Goal: Task Accomplishment & Management: Manage account settings

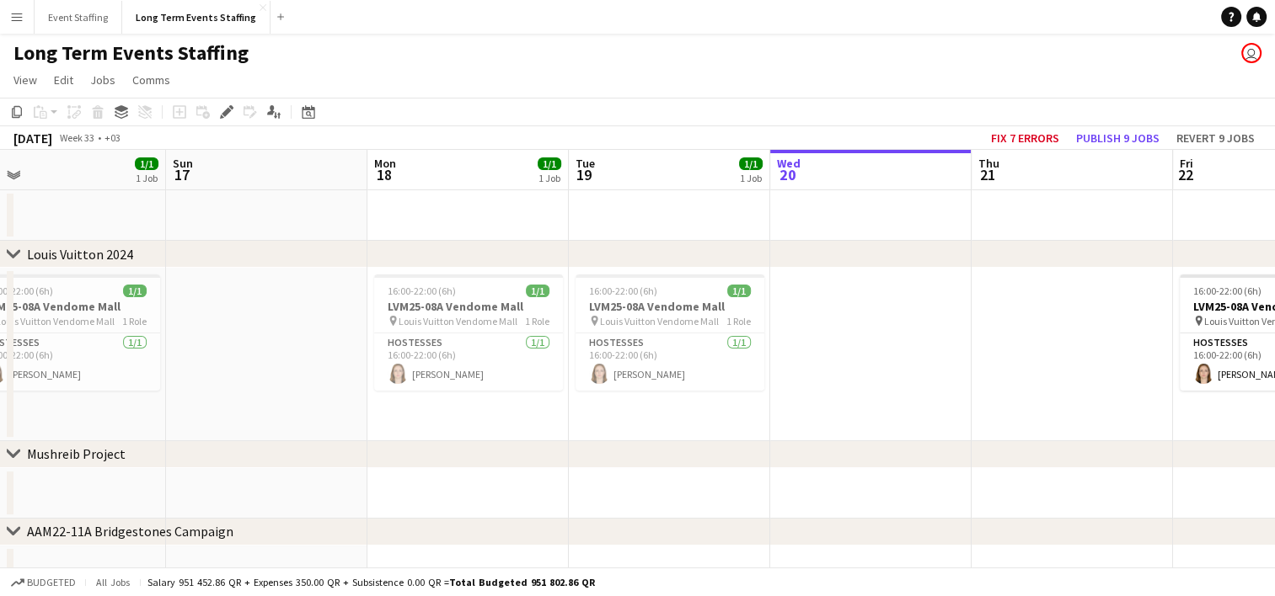
scroll to position [0, 430]
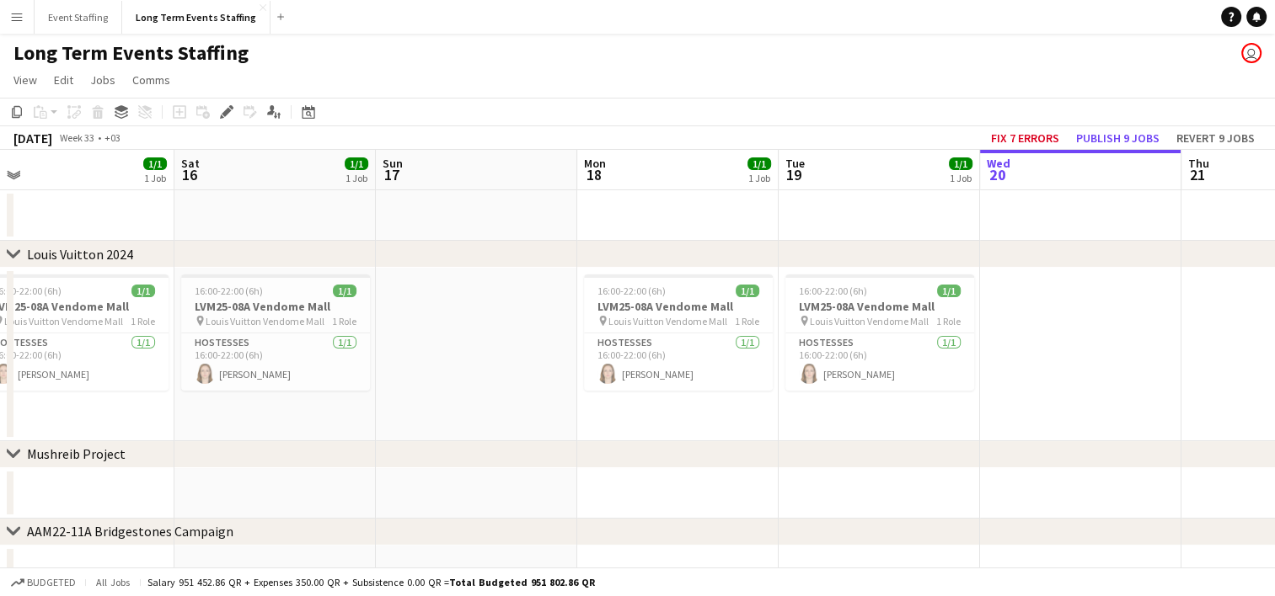
drag, startPoint x: 61, startPoint y: 387, endPoint x: 596, endPoint y: 463, distance: 540.4
click at [596, 463] on div "chevron-right Louis Vuitton 2024 chevron-right Mushreib Project chevron-right A…" at bounding box center [637, 412] width 1275 height 524
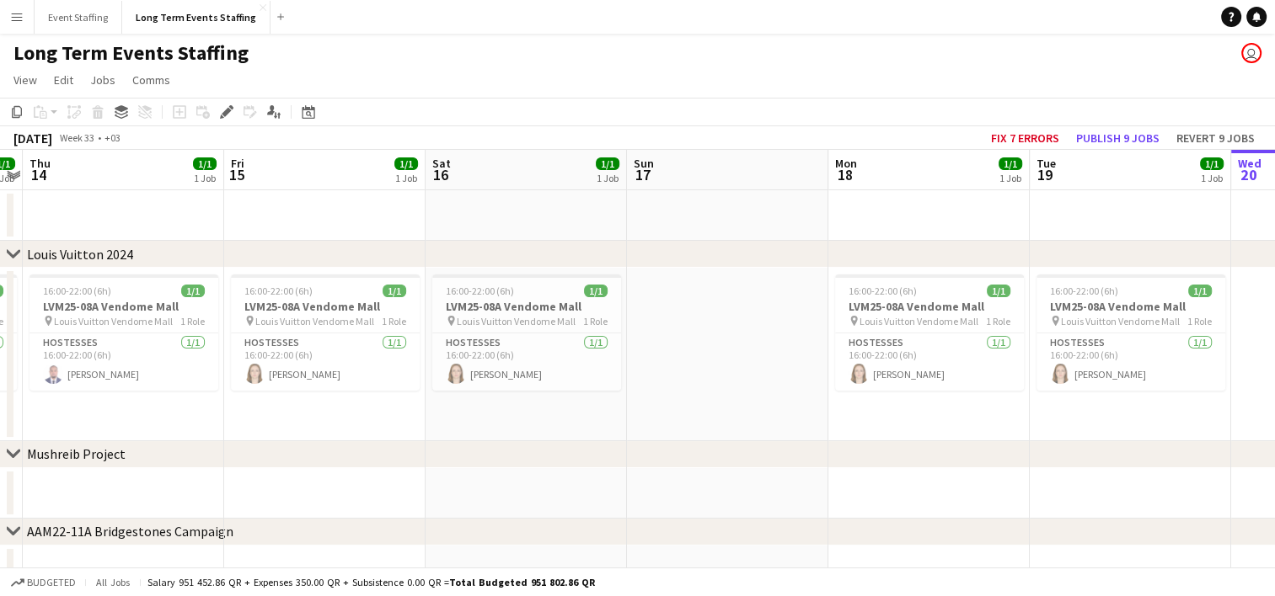
scroll to position [0, 377]
drag, startPoint x: 352, startPoint y: 415, endPoint x: 606, endPoint y: 414, distance: 253.6
click at [606, 414] on app-calendar-viewport "Tue 12 Wed 13 1/1 1 Job Thu 14 1/1 1 Job Fri 15 1/1 1 Job Sat 16 1/1 1 Job Sun …" at bounding box center [637, 412] width 1275 height 524
click at [150, 370] on app-card-role "Hostesses [DATE] 16:00-22:00 (6h) [PERSON_NAME]" at bounding box center [126, 362] width 189 height 57
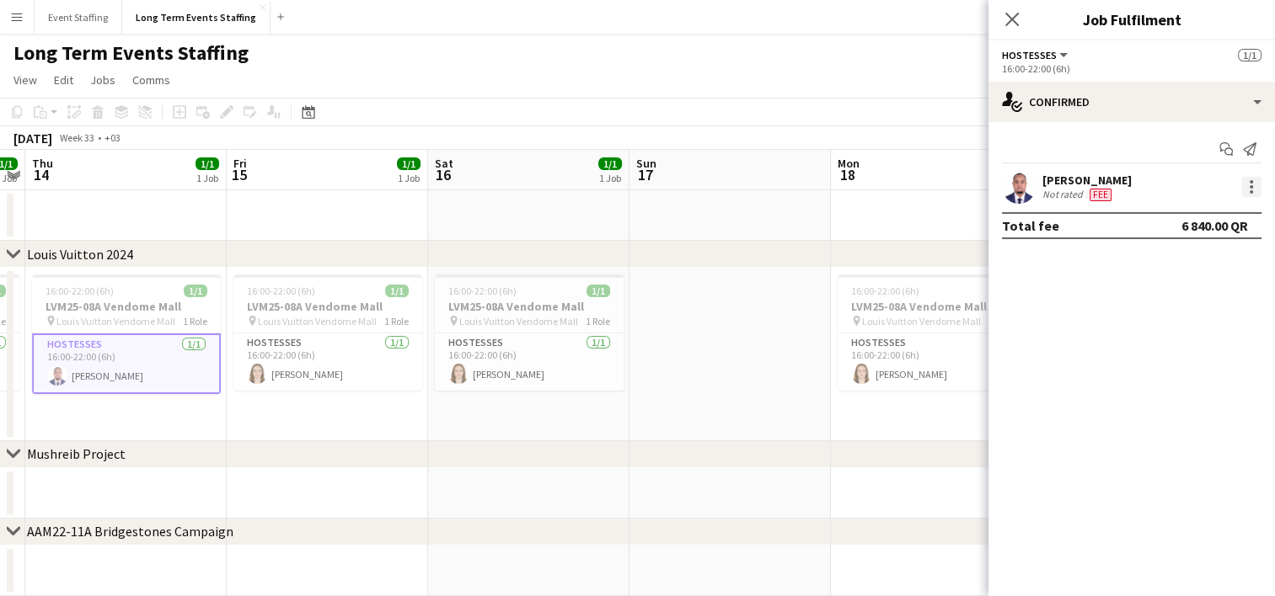
click at [1253, 193] on div at bounding box center [1251, 187] width 20 height 20
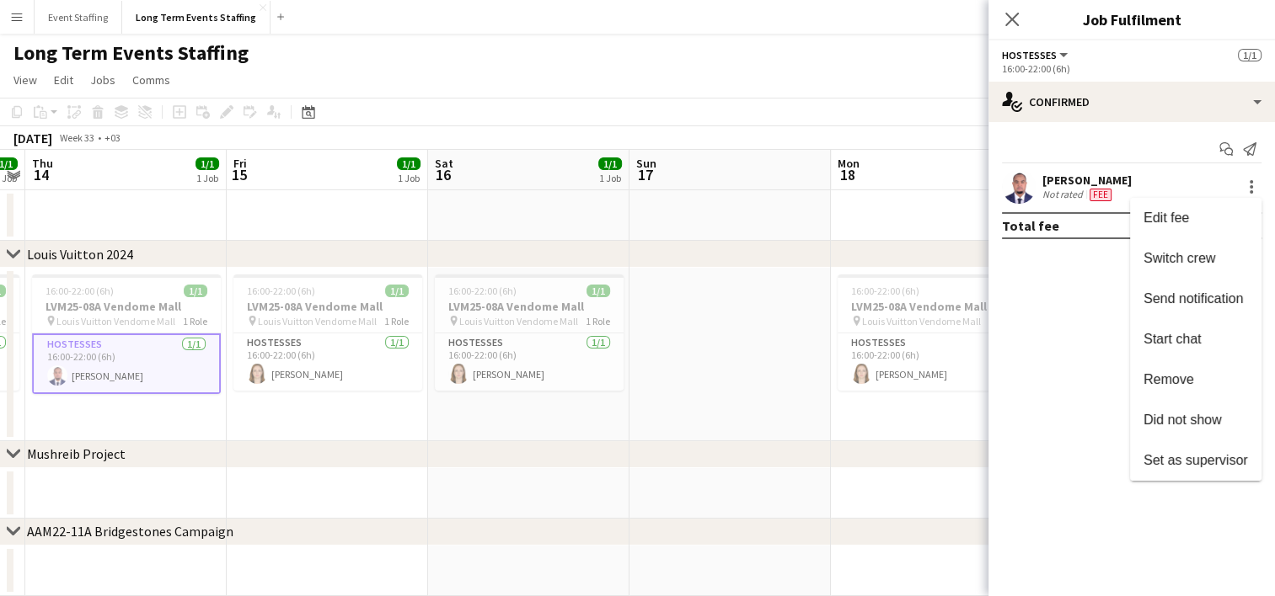
click at [1024, 190] on div at bounding box center [637, 298] width 1275 height 596
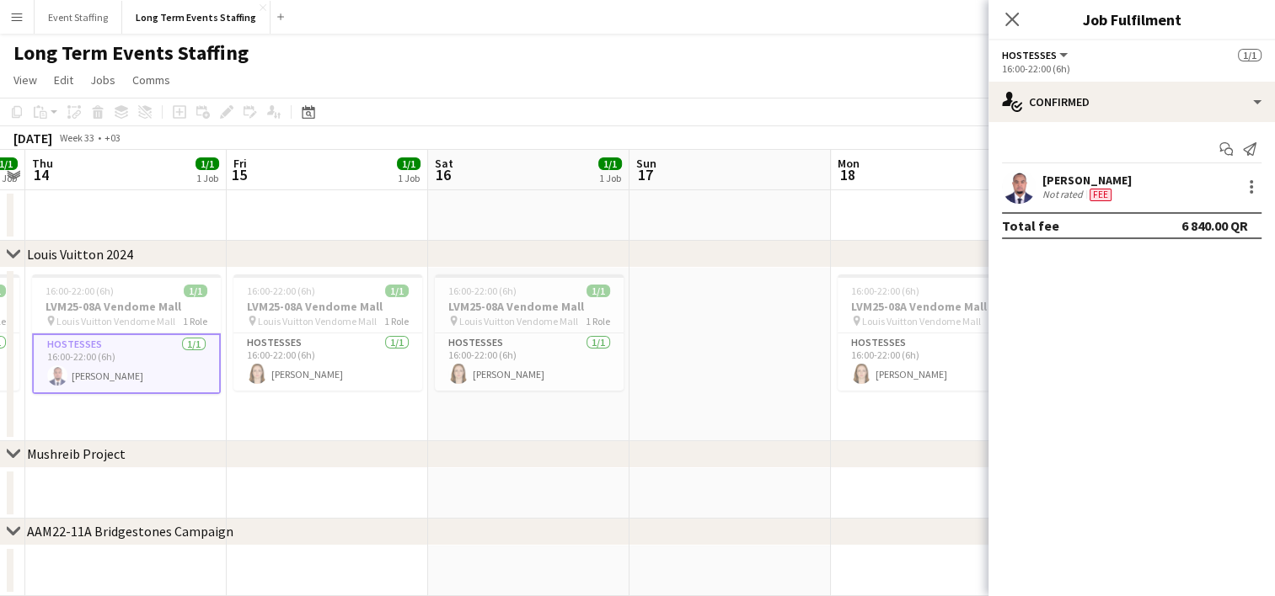
click at [1014, 187] on app-user-avatar at bounding box center [1019, 187] width 34 height 34
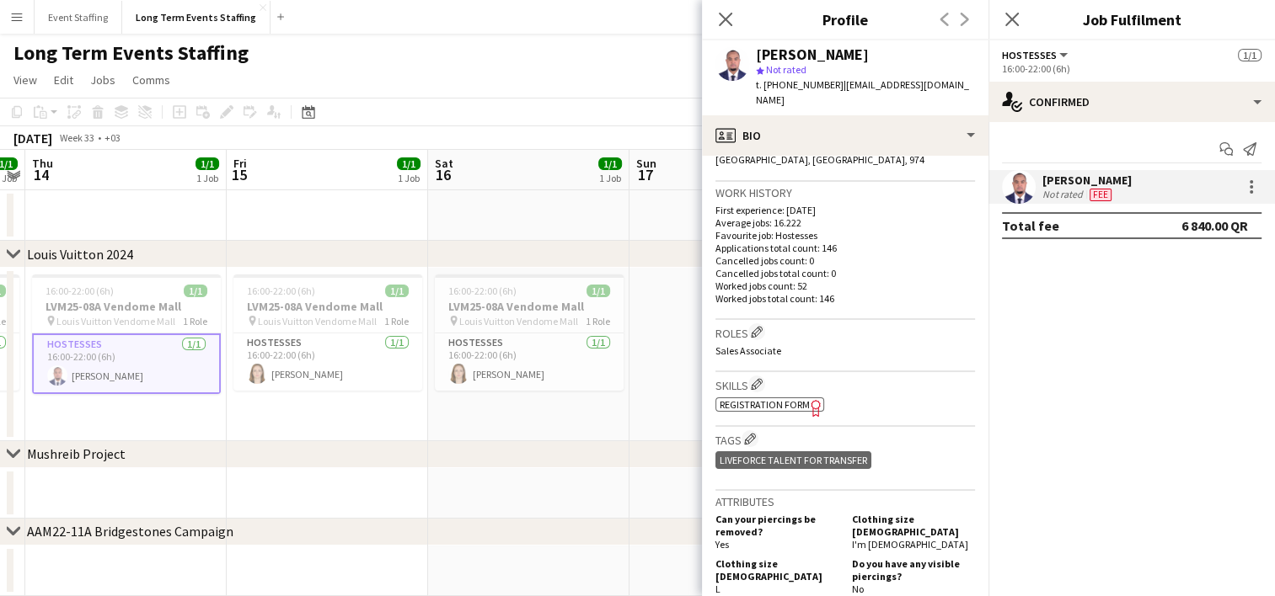
scroll to position [419, 0]
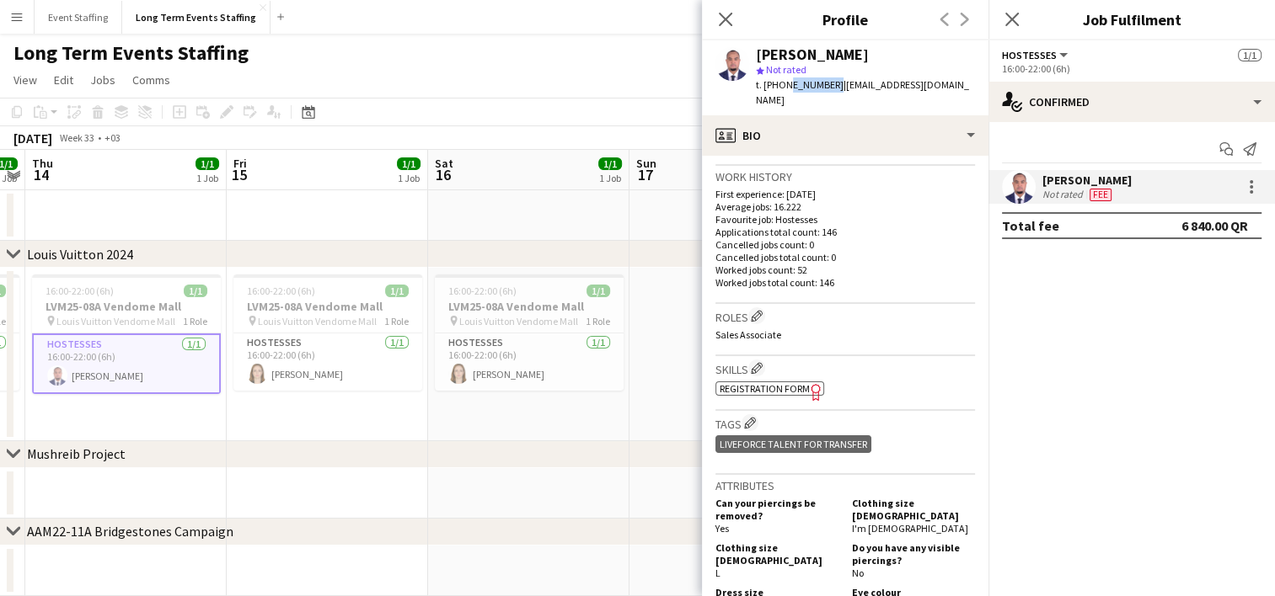
drag, startPoint x: 826, startPoint y: 88, endPoint x: 782, endPoint y: 85, distance: 43.9
click at [782, 85] on div "t. [PHONE_NUMBER] | [EMAIL_ADDRESS][DOMAIN_NAME]" at bounding box center [865, 93] width 219 height 30
copy span "33451645"
click at [145, 306] on h3 "LVM25-08A Vendome Mall" at bounding box center [126, 306] width 189 height 15
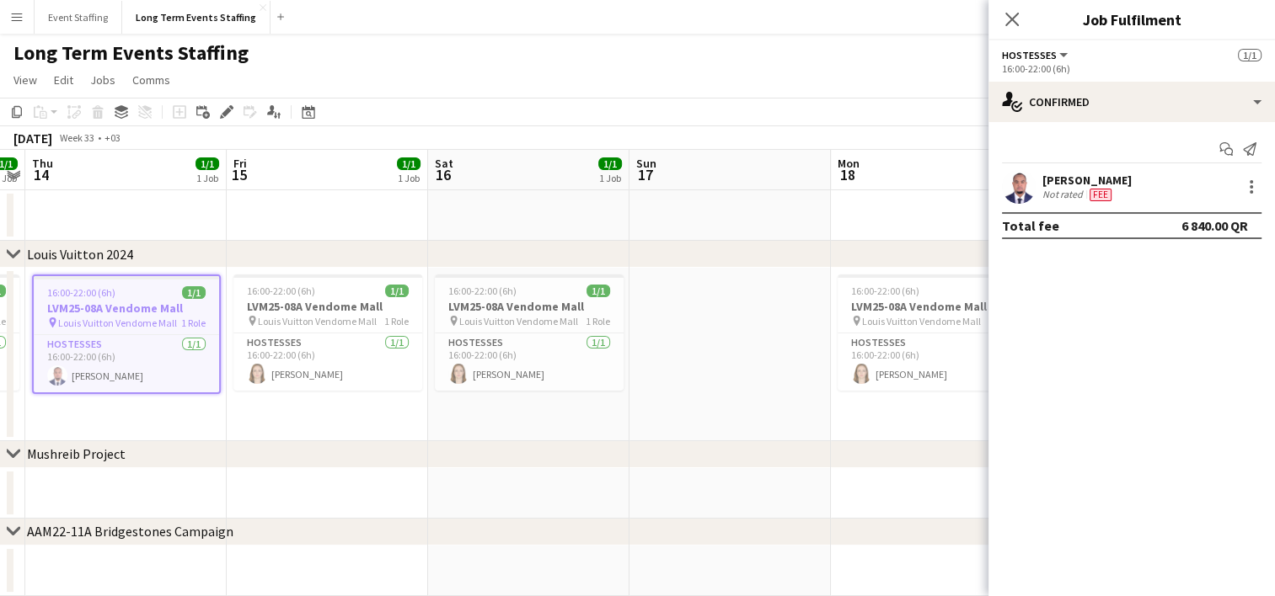
click at [261, 410] on app-date-cell "16:00-22:00 (6h) 1/1 LVM25-08A Vendome Mall pin Louis Vuitton Vendome Mall 1 Ro…" at bounding box center [327, 355] width 201 height 174
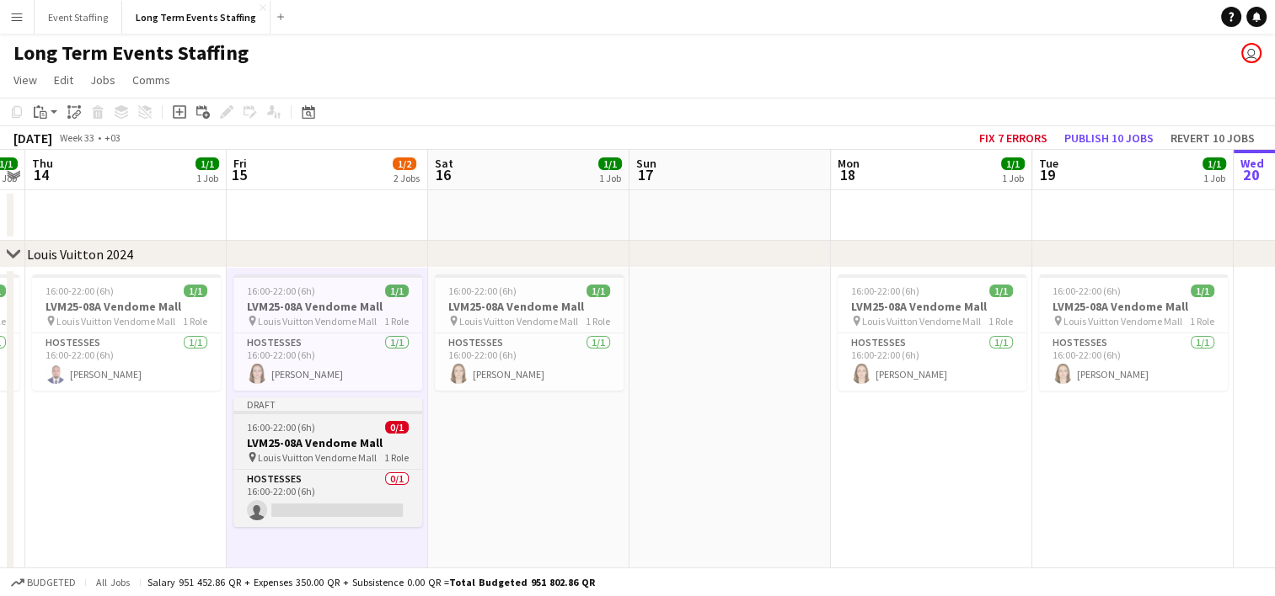
click at [313, 436] on h3 "LVM25-08A Vendome Mall" at bounding box center [327, 443] width 189 height 15
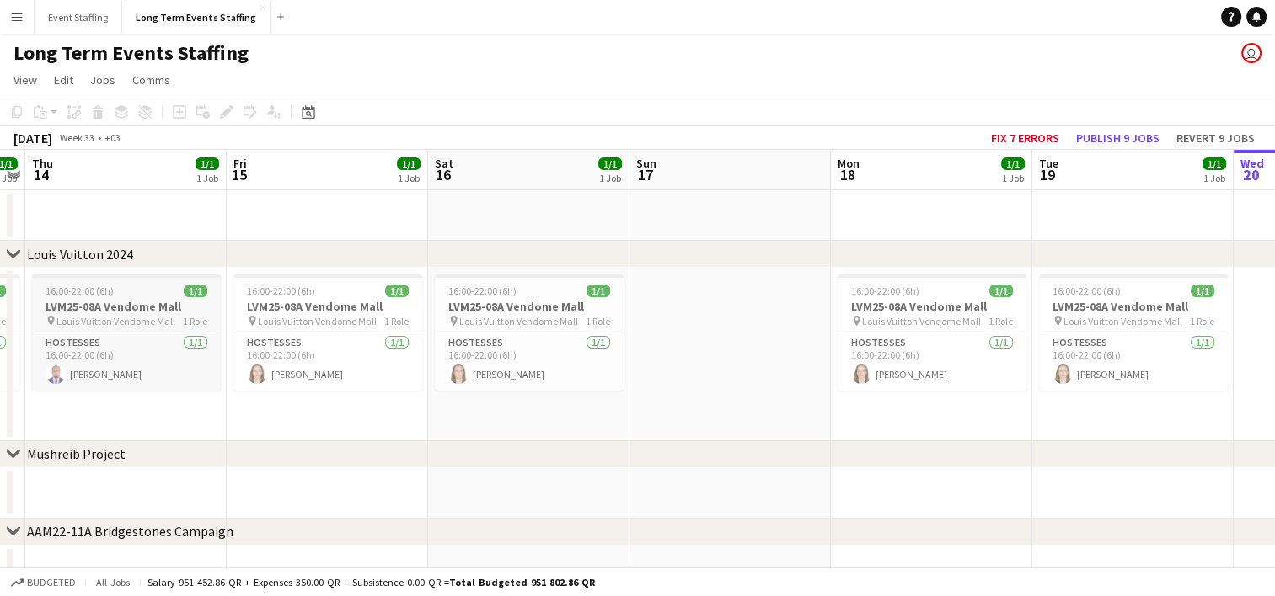
click at [157, 304] on h3 "LVM25-08A Vendome Mall" at bounding box center [126, 306] width 189 height 15
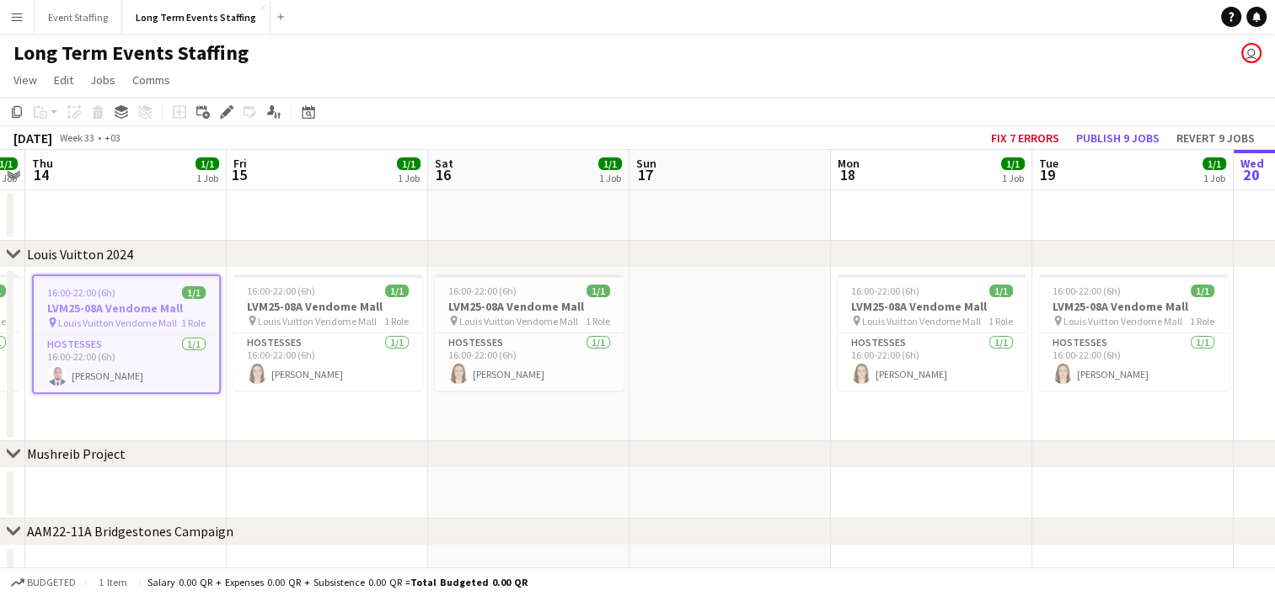
click at [286, 426] on app-date-cell "16:00-22:00 (6h) 1/1 LVM25-08A Vendome Mall pin Louis Vuitton Vendome Mall 1 Ro…" at bounding box center [327, 355] width 201 height 174
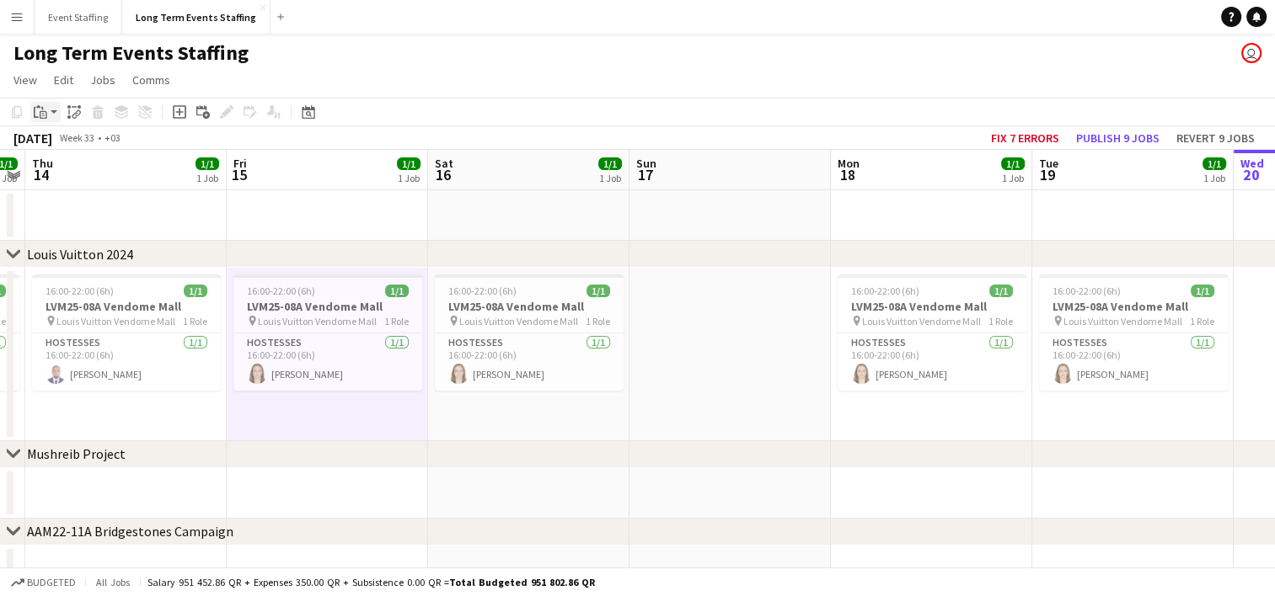
click at [46, 115] on icon at bounding box center [44, 115] width 8 height 8
click at [68, 174] on link "Paste with crew Ctrl+Shift+V" at bounding box center [124, 172] width 158 height 15
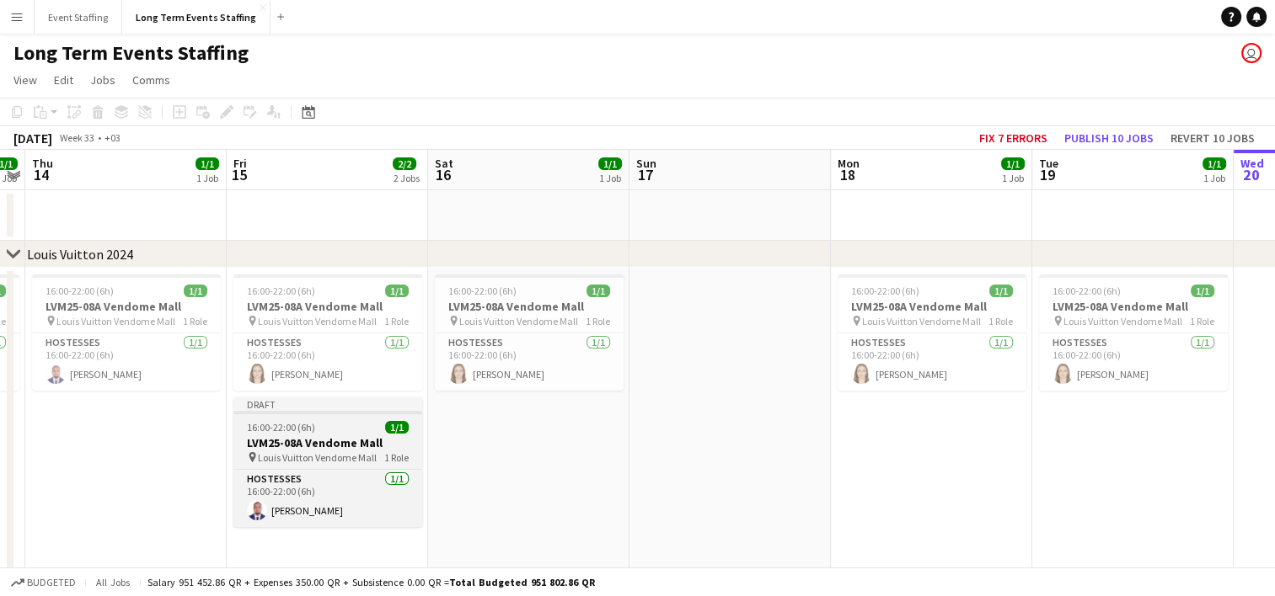
click at [321, 458] on span "Louis Vuitton Vendome Mall" at bounding box center [317, 458] width 119 height 13
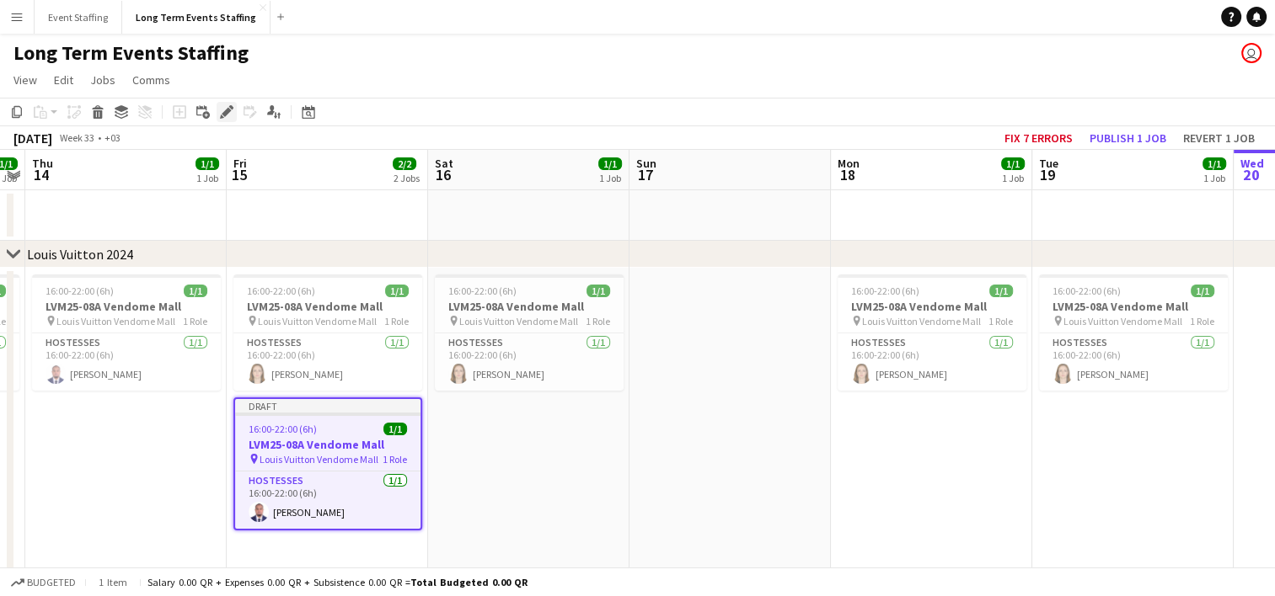
click at [222, 114] on icon at bounding box center [226, 112] width 9 height 9
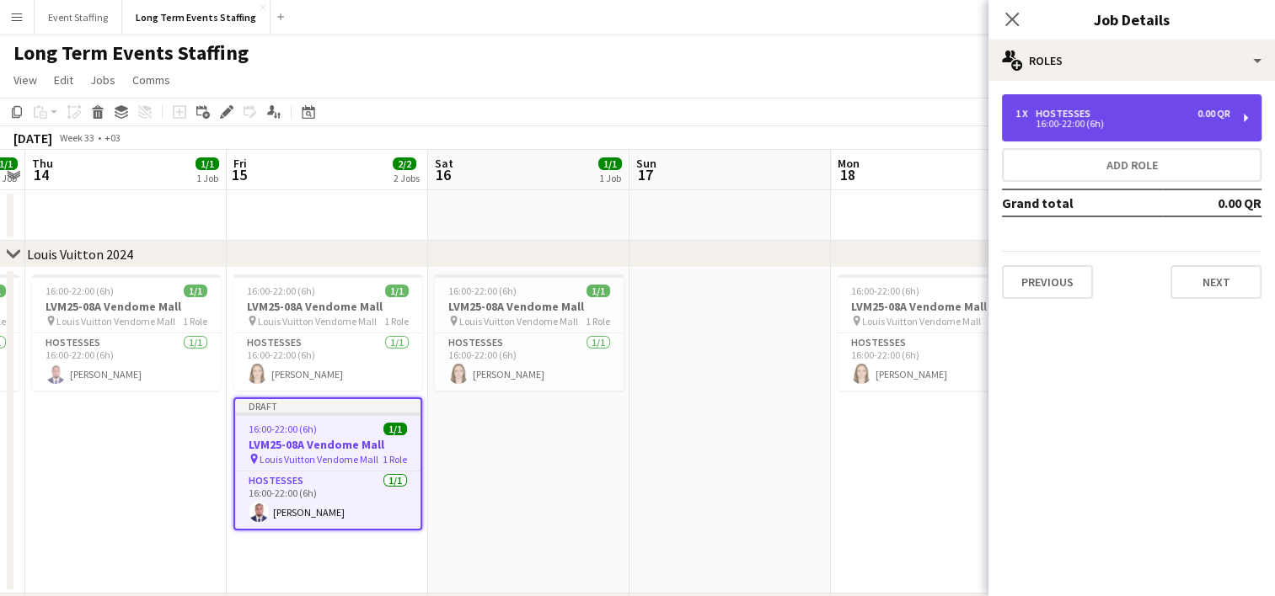
click at [1127, 131] on div "1 x Hostesses 0.00 QR 16:00-22:00 (6h)" at bounding box center [1131, 117] width 259 height 47
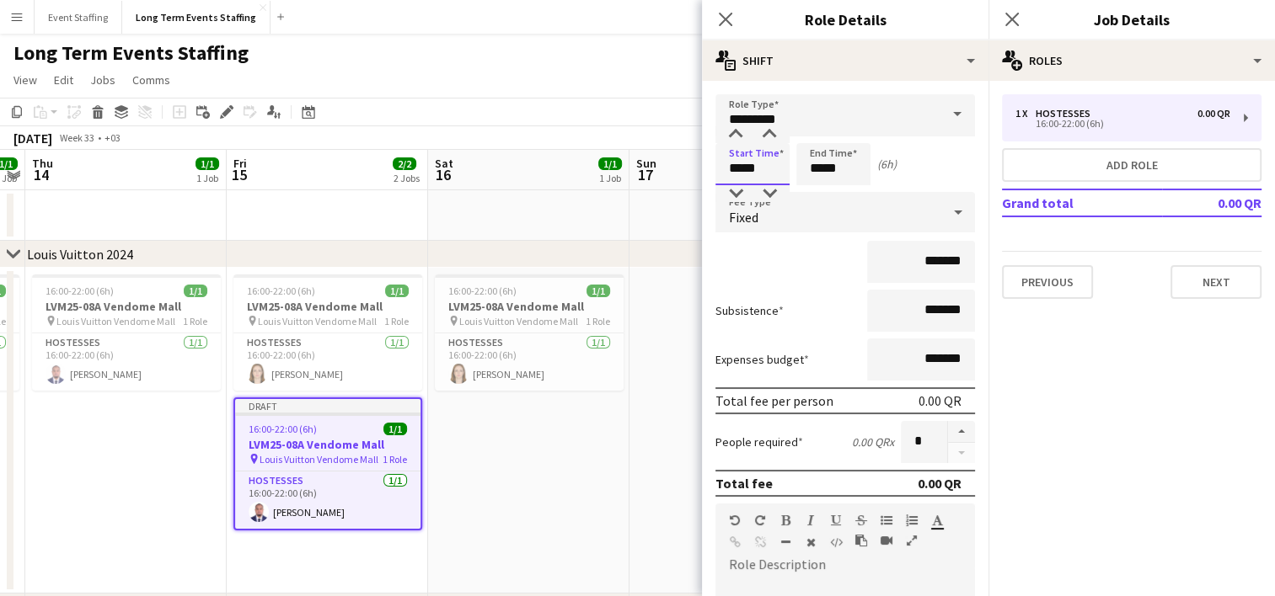
click at [748, 172] on input "*****" at bounding box center [752, 164] width 74 height 42
click at [733, 187] on div at bounding box center [736, 193] width 34 height 17
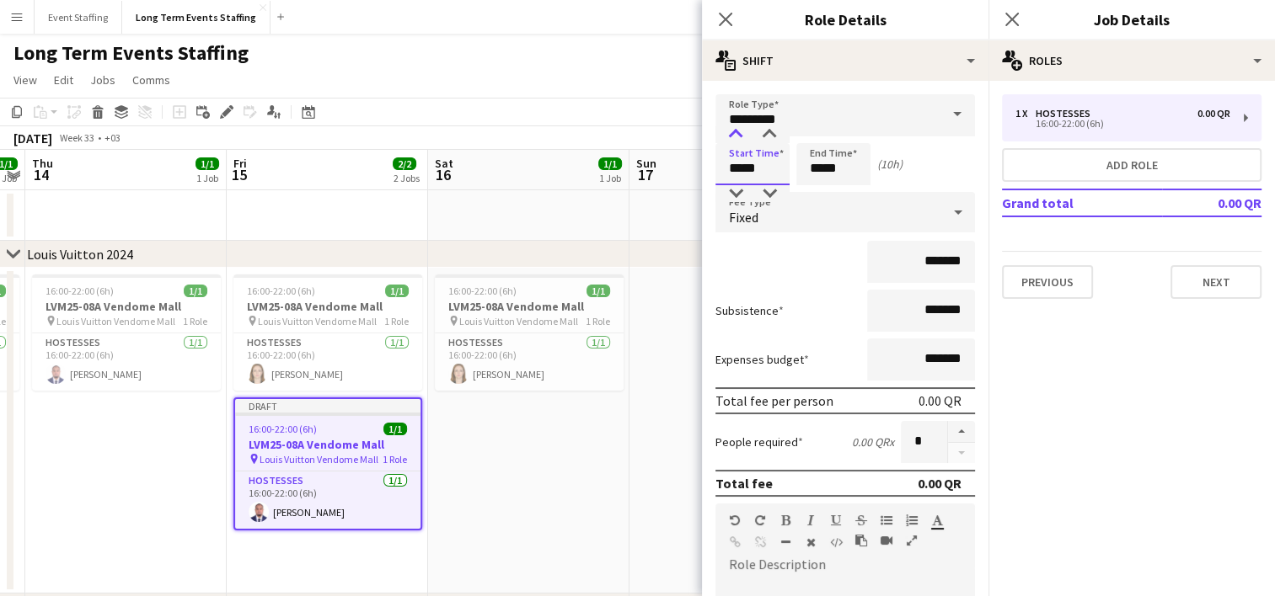
type input "*****"
click at [738, 136] on div at bounding box center [736, 134] width 34 height 17
click at [812, 184] on input "*****" at bounding box center [833, 164] width 74 height 42
click at [815, 192] on div at bounding box center [816, 193] width 34 height 17
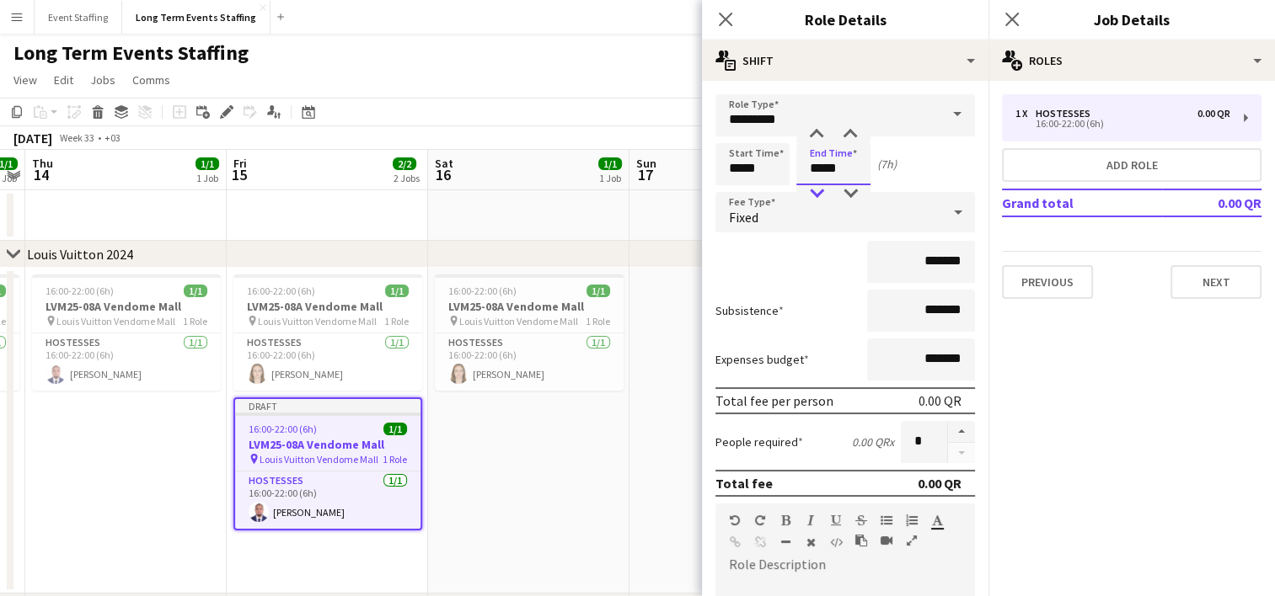
type input "*****"
click at [815, 192] on div at bounding box center [816, 193] width 34 height 17
click at [728, 20] on icon "Close pop-in" at bounding box center [725, 19] width 16 height 16
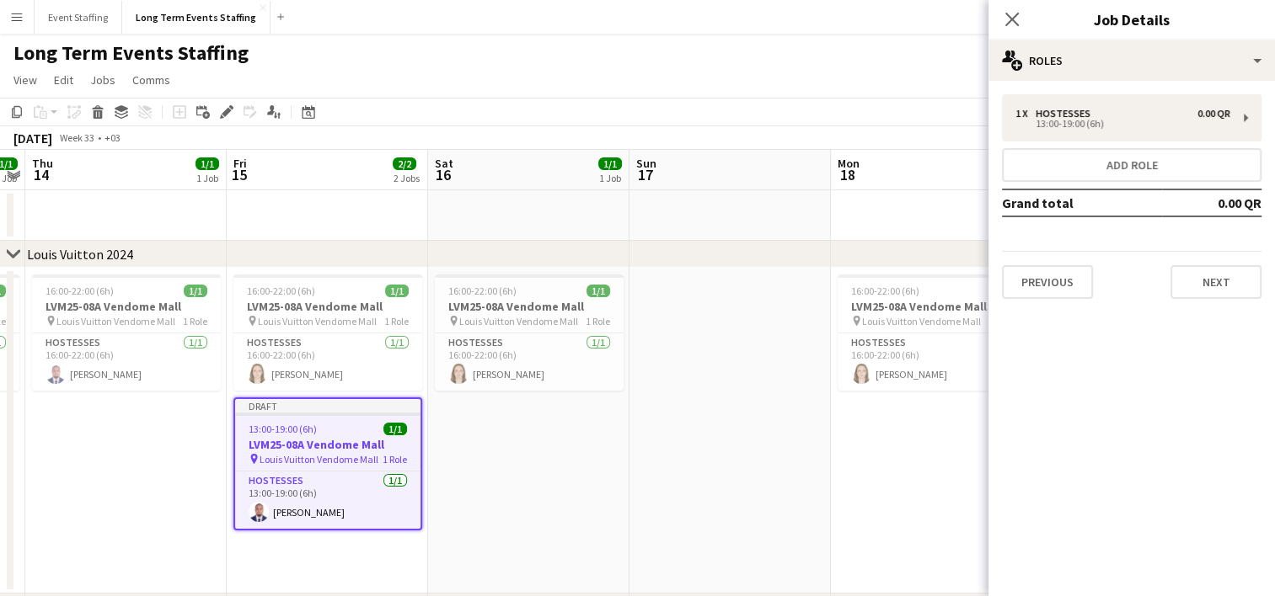
click at [366, 421] on app-job-card "Draft 13:00-19:00 (6h) 1/1 LVM25-08A Vendome Mall pin Louis Vuitton Vendome Mal…" at bounding box center [327, 464] width 189 height 133
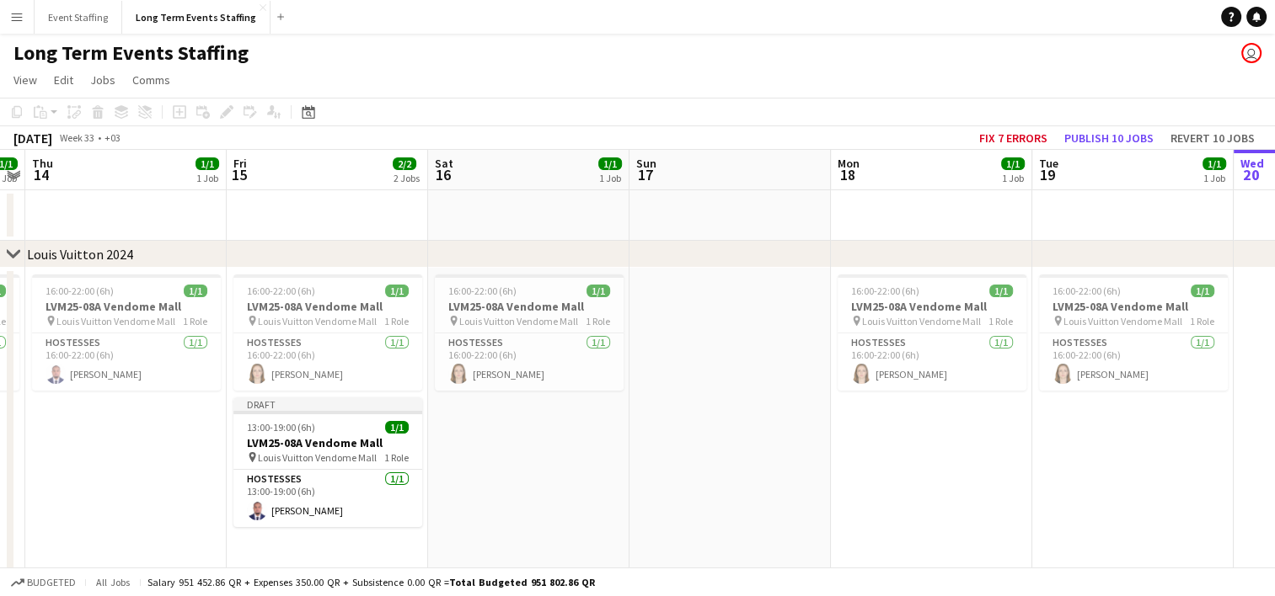
click at [460, 426] on app-date-cell "16:00-22:00 (6h) 1/1 LVM25-08A Vendome Mall pin Louis Vuitton Vendome Mall 1 Ro…" at bounding box center [528, 431] width 201 height 326
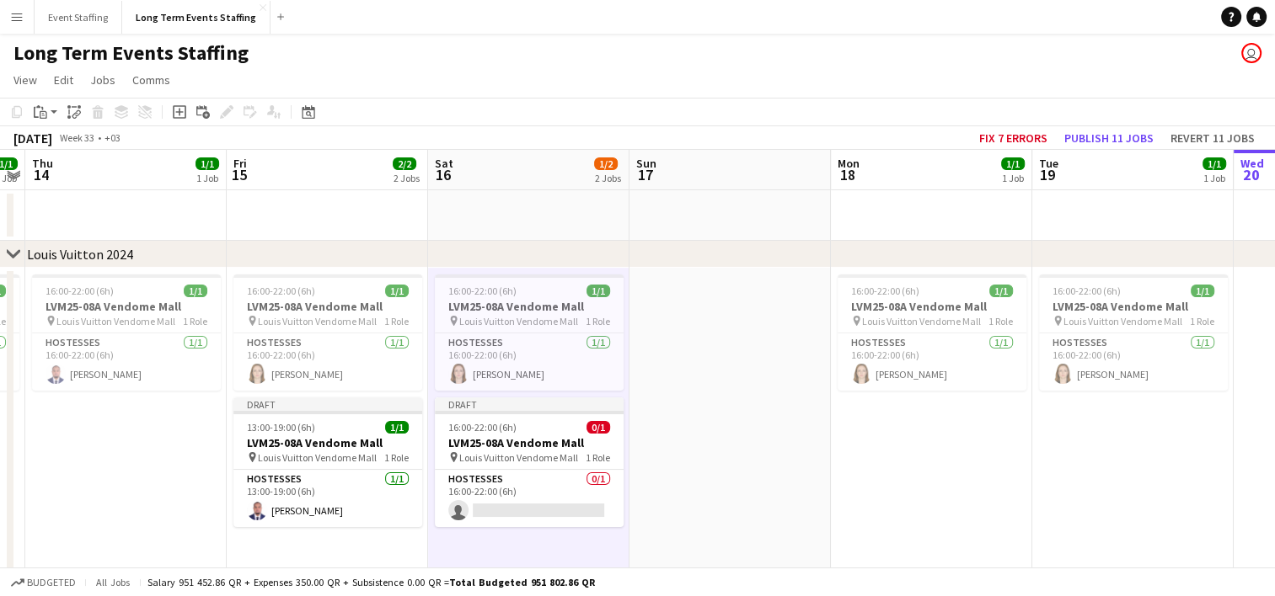
click at [460, 426] on span "16:00-22:00 (6h)" at bounding box center [482, 427] width 68 height 13
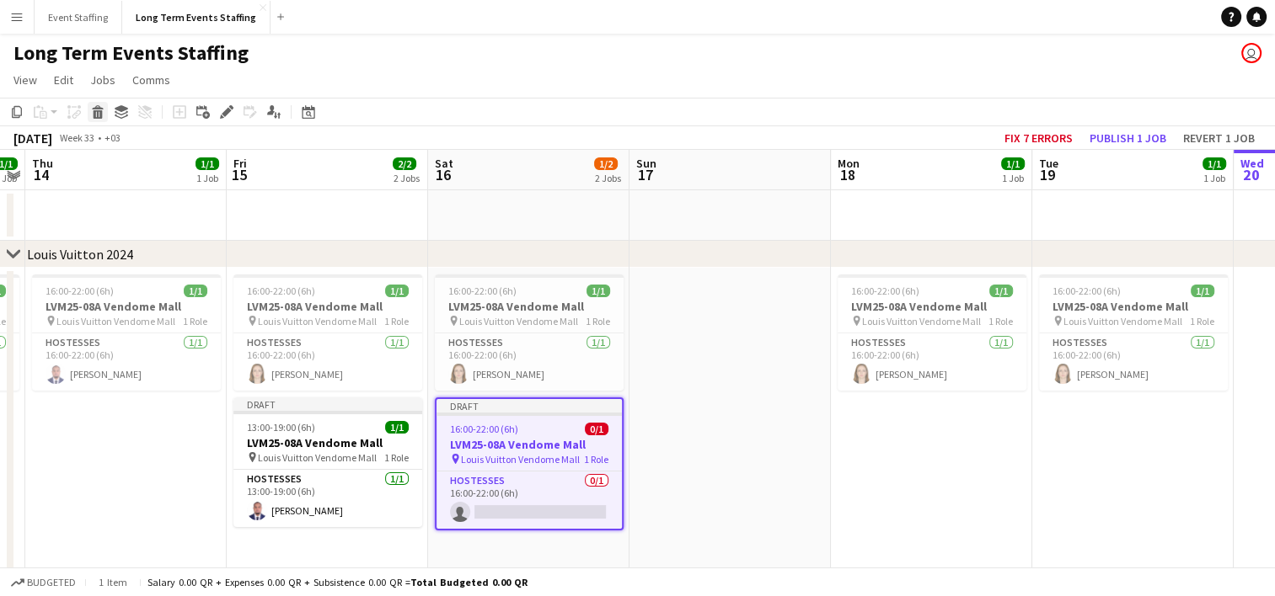
click at [101, 118] on icon at bounding box center [98, 114] width 9 height 8
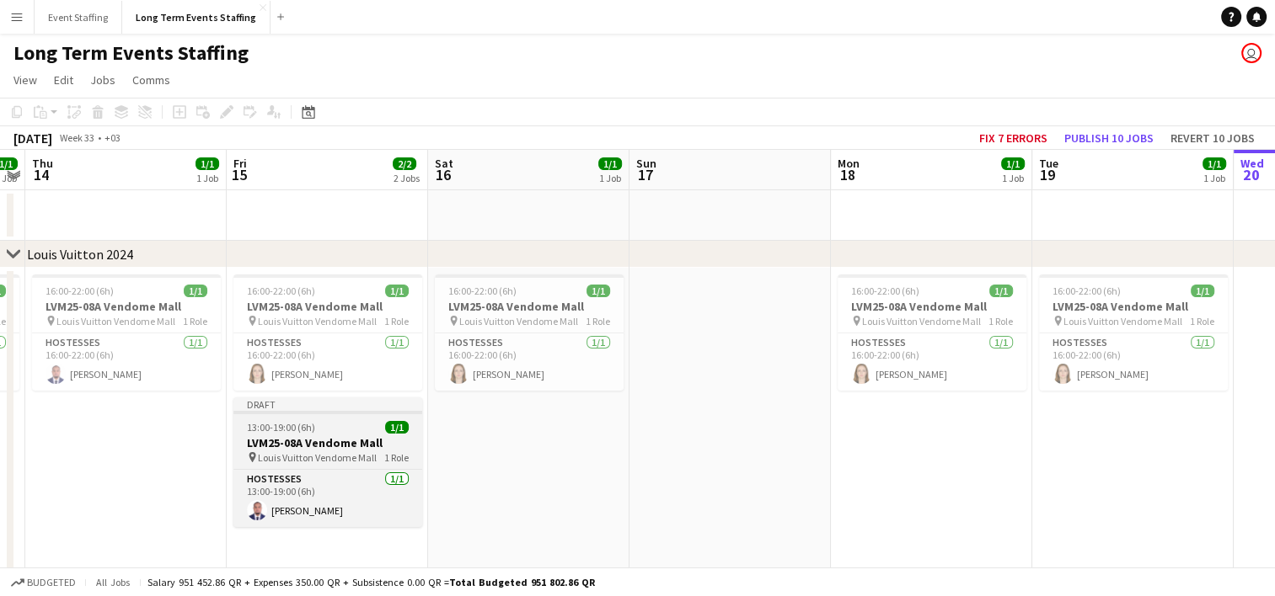
click at [317, 426] on div "13:00-19:00 (6h) 1/1" at bounding box center [327, 427] width 189 height 13
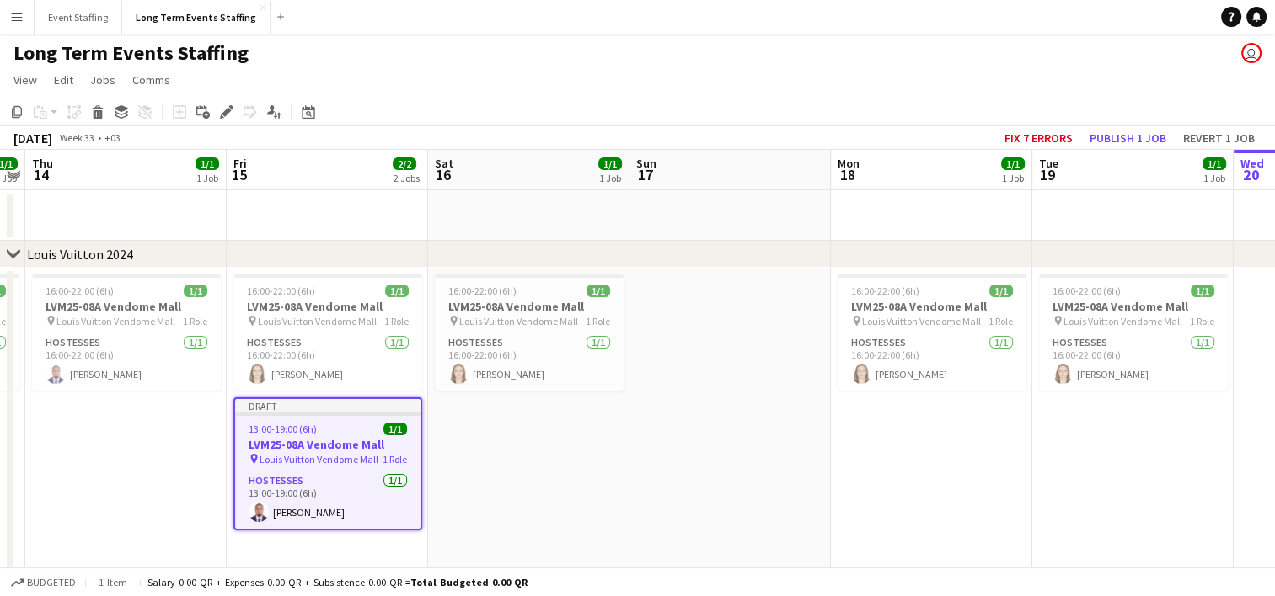
click at [459, 448] on app-date-cell "16:00-22:00 (6h) 1/1 LVM25-08A Vendome Mall pin Louis Vuitton Vendome Mall 1 Ro…" at bounding box center [528, 431] width 201 height 326
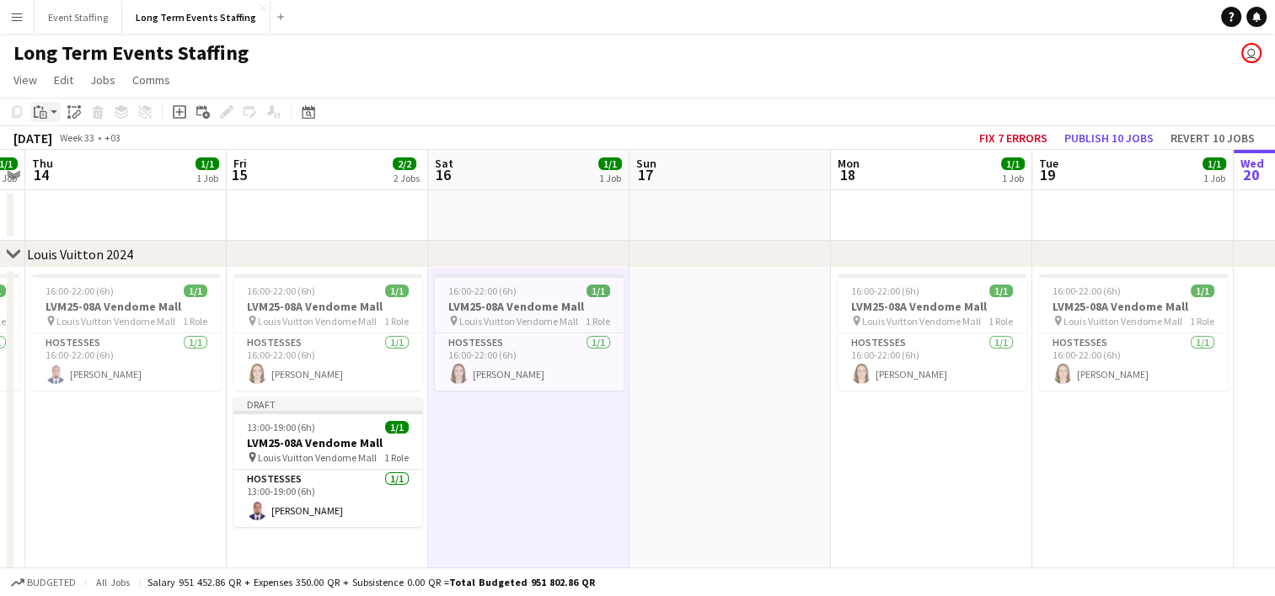
click at [41, 118] on icon at bounding box center [44, 115] width 8 height 8
click at [64, 169] on link "Paste with crew Ctrl+Shift+V" at bounding box center [124, 172] width 158 height 15
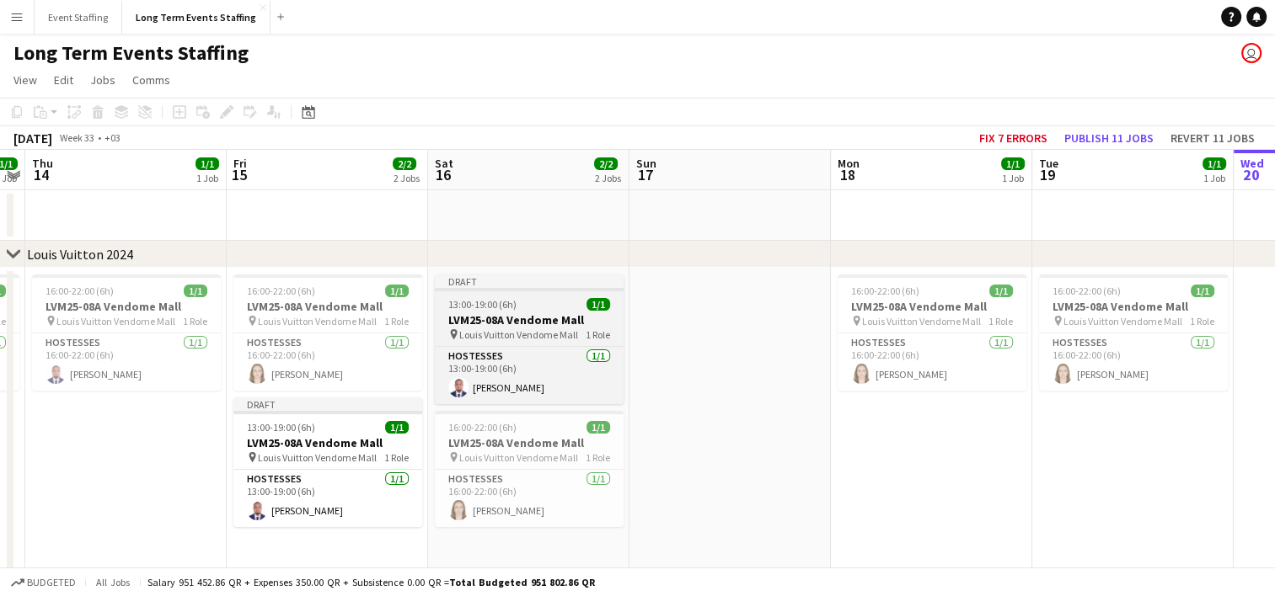
click at [492, 323] on h3 "LVM25-08A Vendome Mall" at bounding box center [529, 320] width 189 height 15
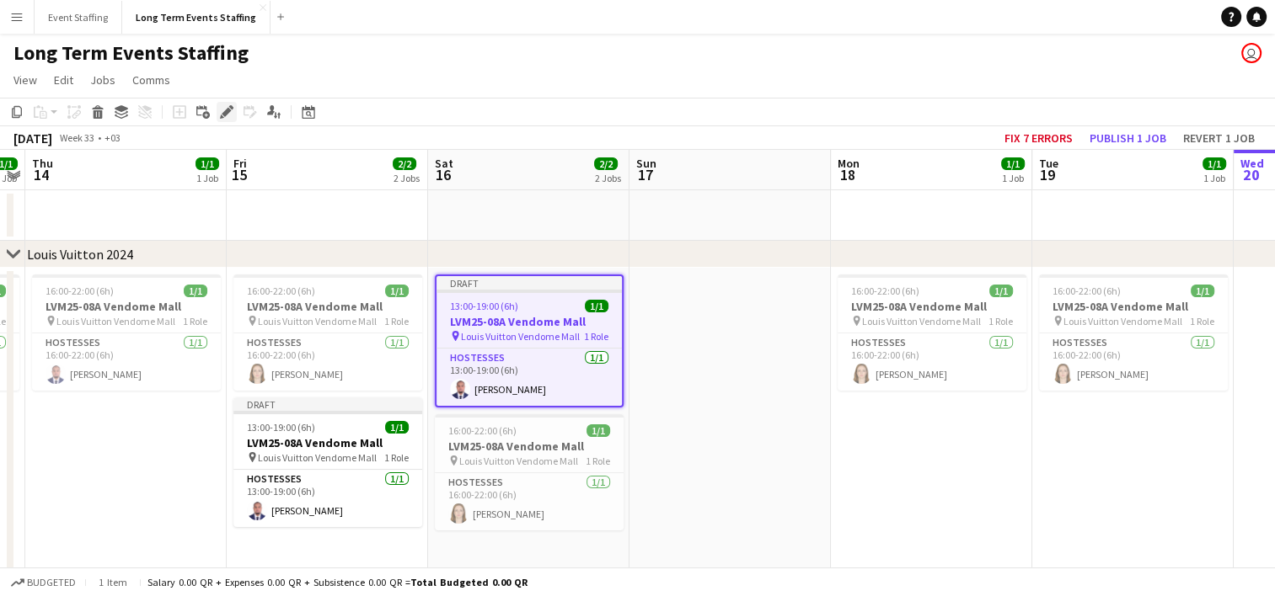
click at [218, 115] on div "Edit" at bounding box center [227, 112] width 20 height 20
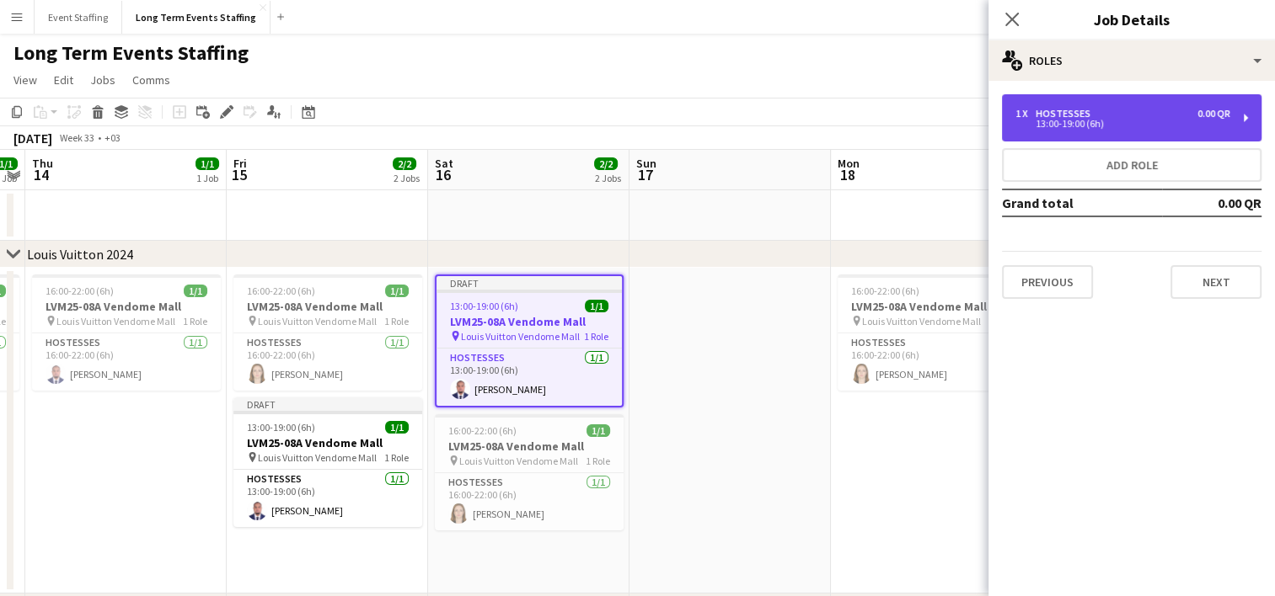
click at [1063, 120] on div "13:00-19:00 (6h)" at bounding box center [1122, 124] width 215 height 8
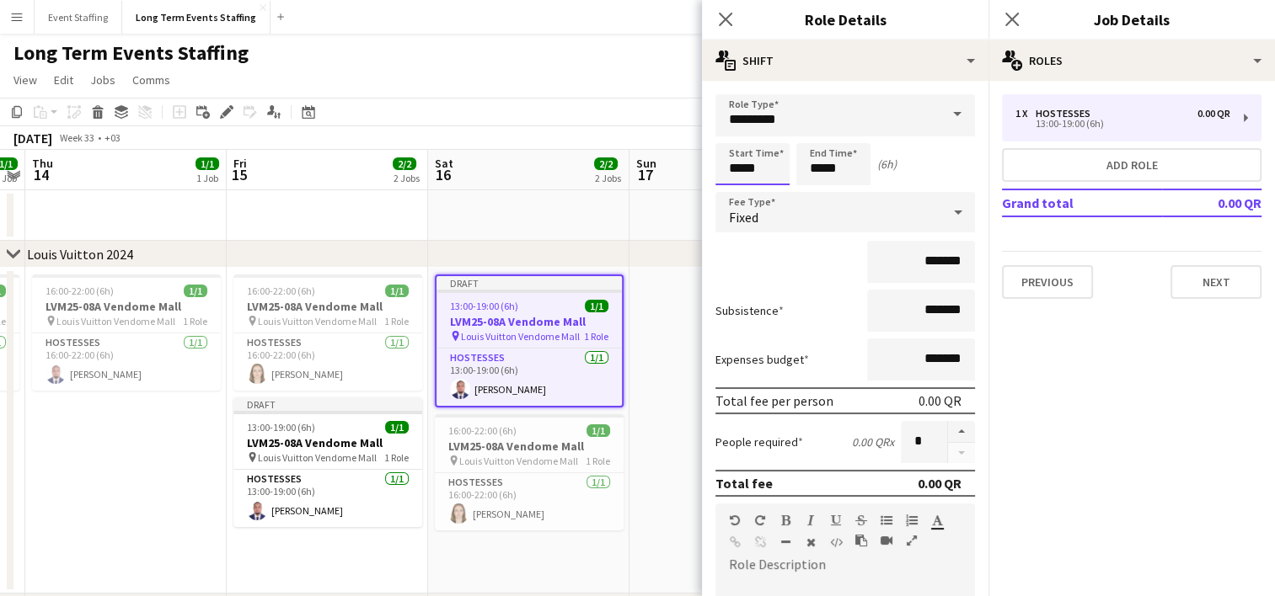
click at [728, 179] on input "*****" at bounding box center [752, 164] width 74 height 42
type input "*****"
click at [735, 191] on div at bounding box center [736, 193] width 34 height 17
click at [816, 179] on input "*****" at bounding box center [833, 164] width 74 height 42
type input "*****"
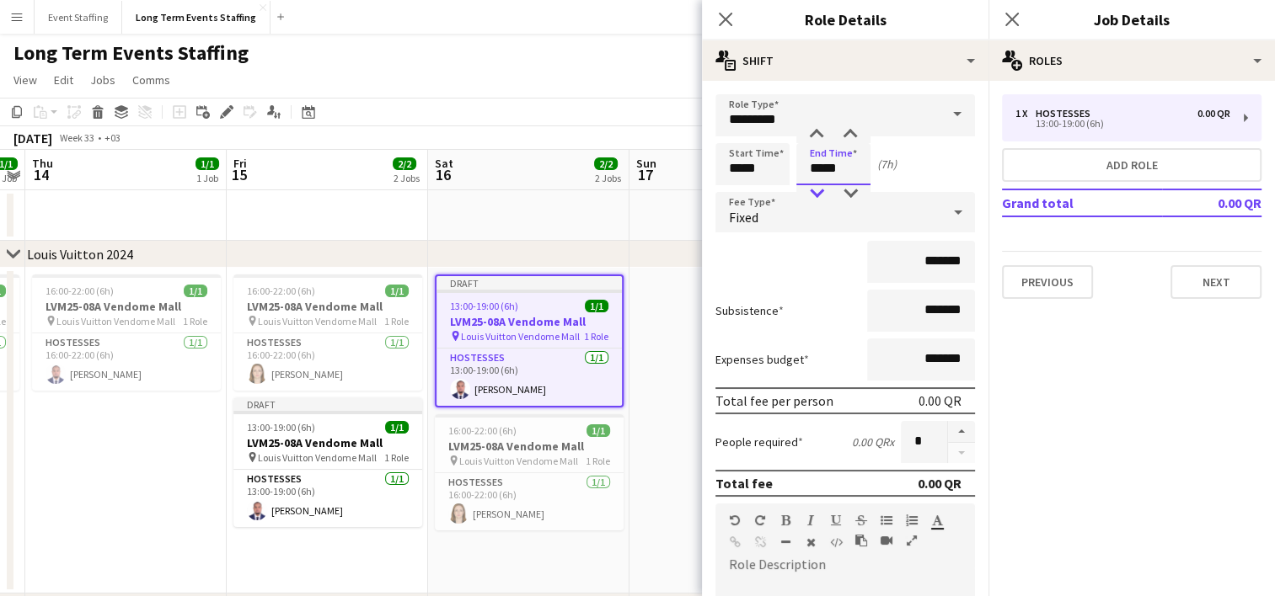
click at [813, 191] on div at bounding box center [816, 193] width 34 height 17
click at [725, 20] on icon at bounding box center [725, 19] width 16 height 16
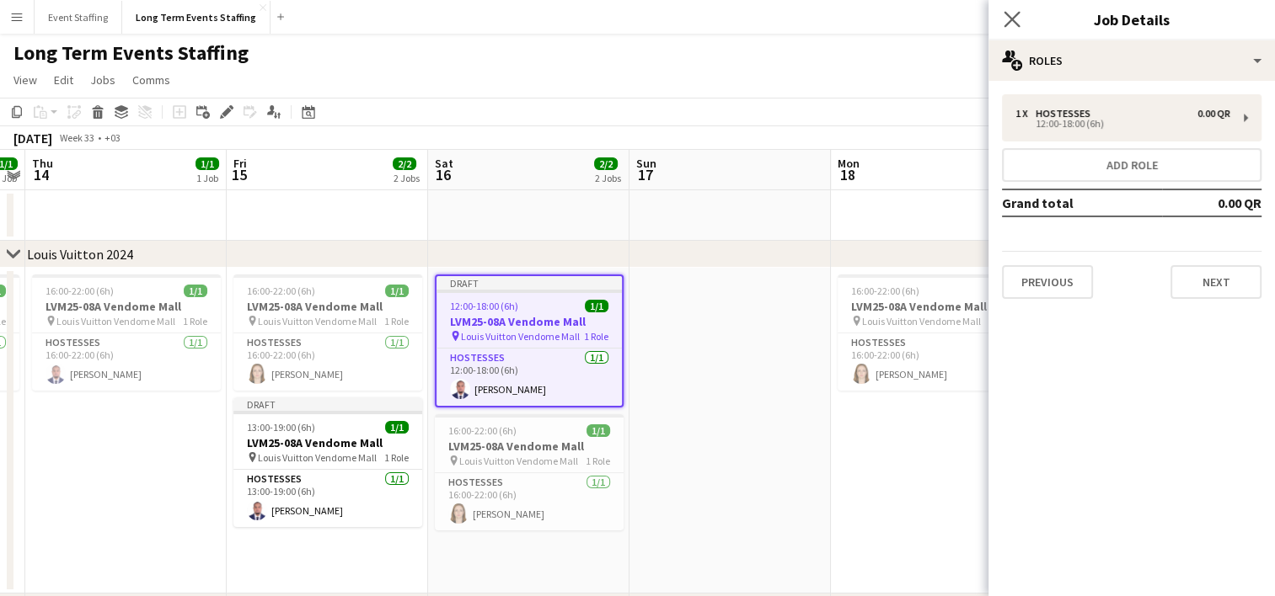
click at [1013, 9] on app-icon "Close pop-in" at bounding box center [1012, 20] width 24 height 24
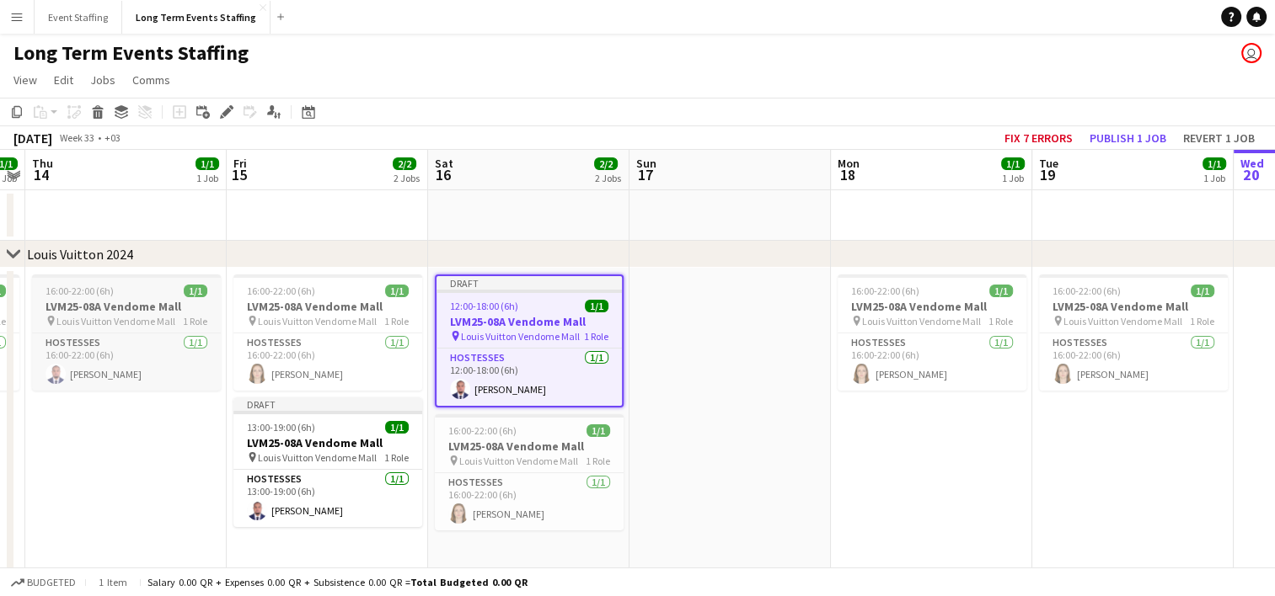
click at [81, 305] on h3 "LVM25-08A Vendome Mall" at bounding box center [126, 306] width 189 height 15
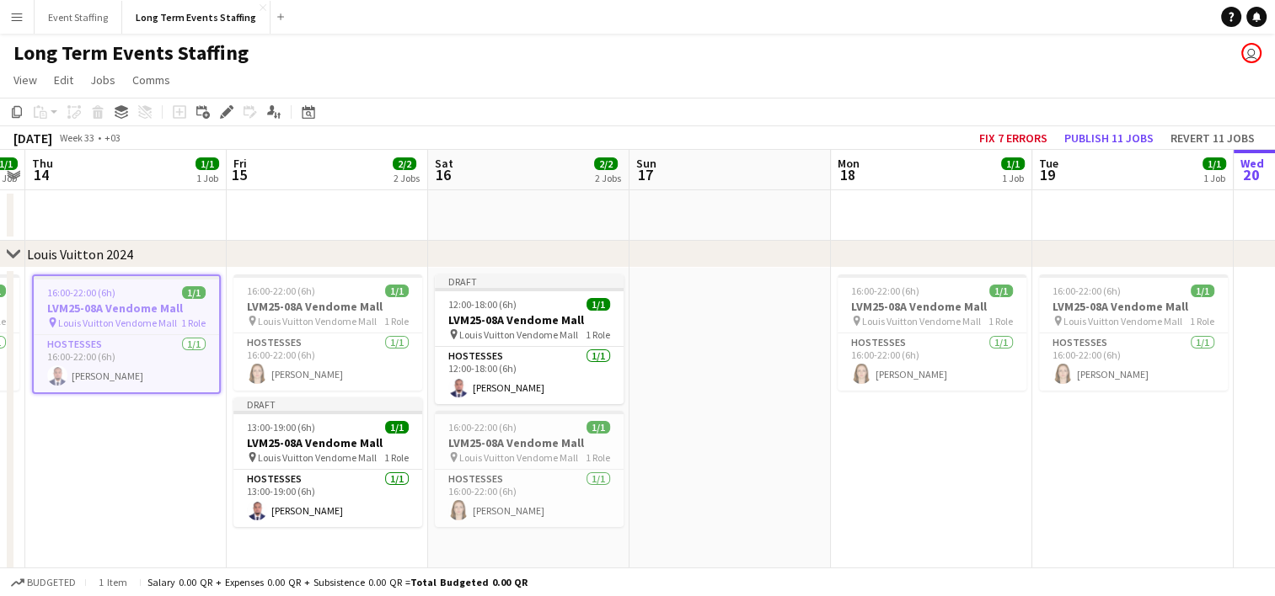
click at [677, 355] on app-date-cell at bounding box center [729, 431] width 201 height 326
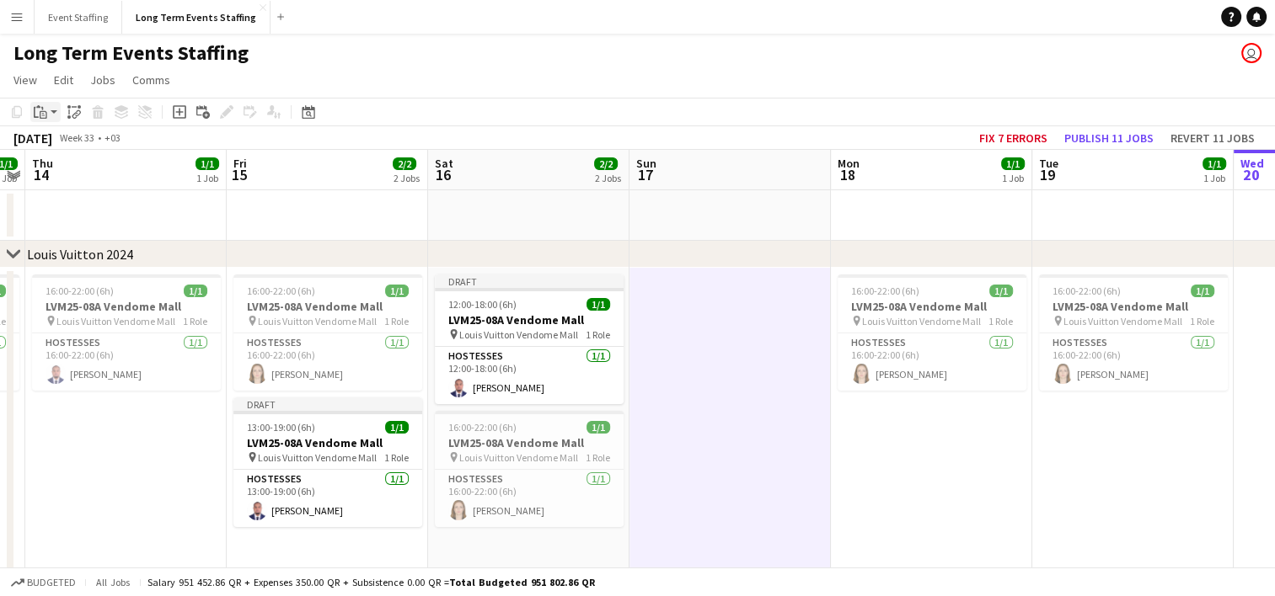
click at [51, 113] on app-action-btn "Paste" at bounding box center [45, 112] width 30 height 20
click at [63, 175] on link "Paste with crew Ctrl+Shift+V" at bounding box center [124, 172] width 158 height 15
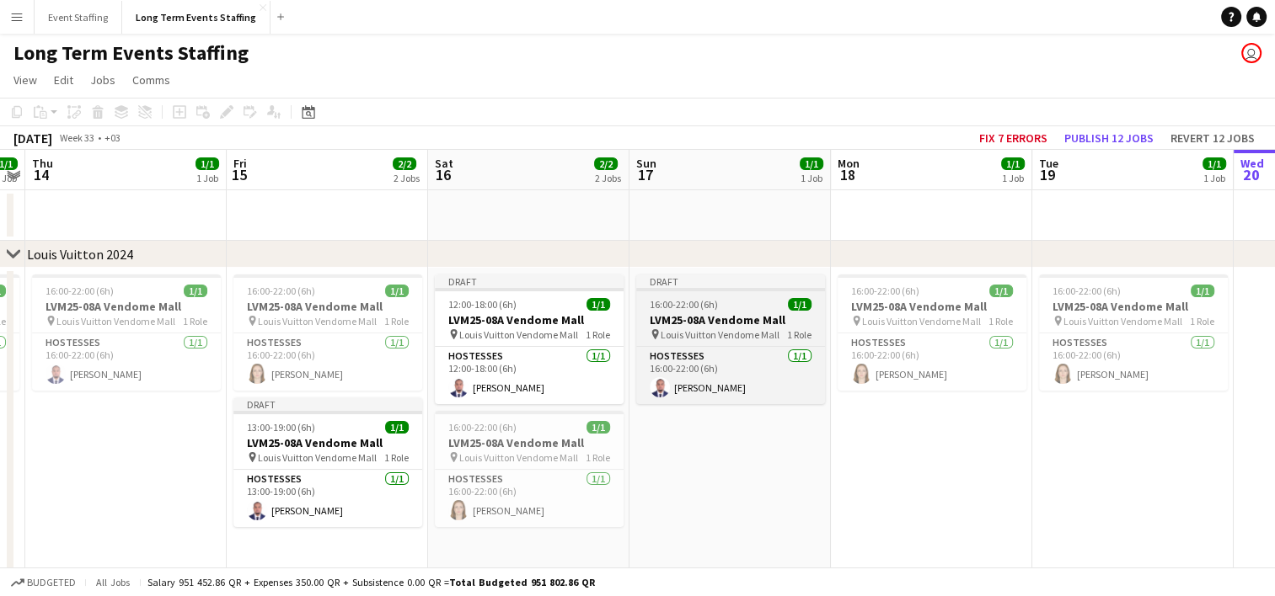
click at [691, 302] on span "16:00-22:00 (6h)" at bounding box center [684, 304] width 68 height 13
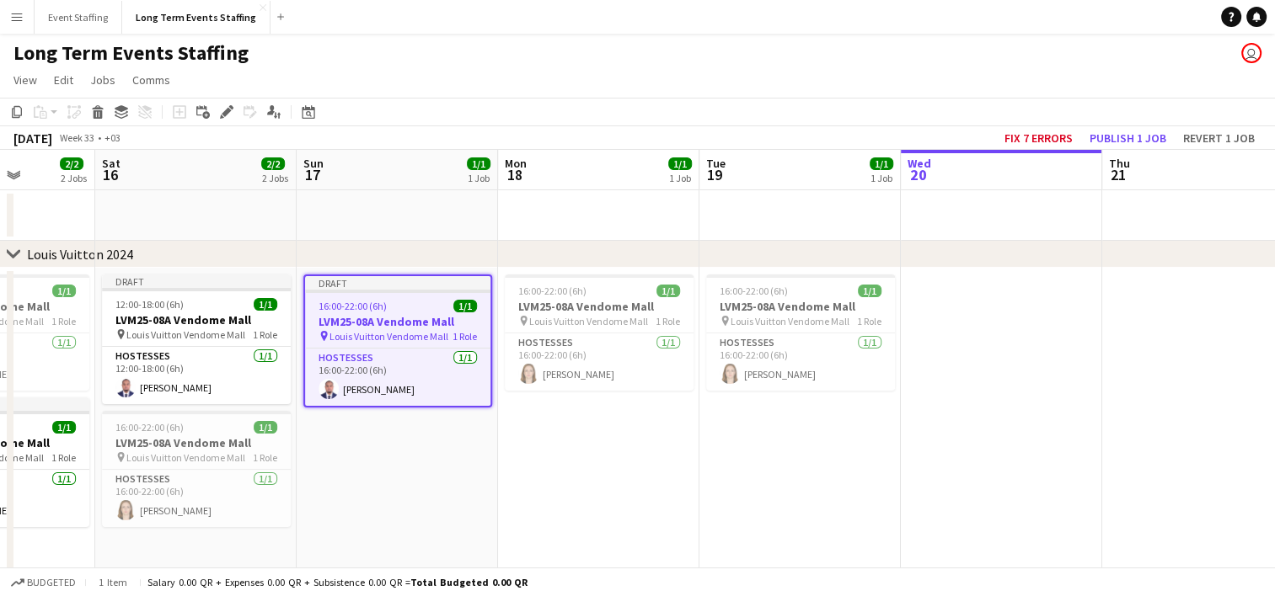
scroll to position [0, 721]
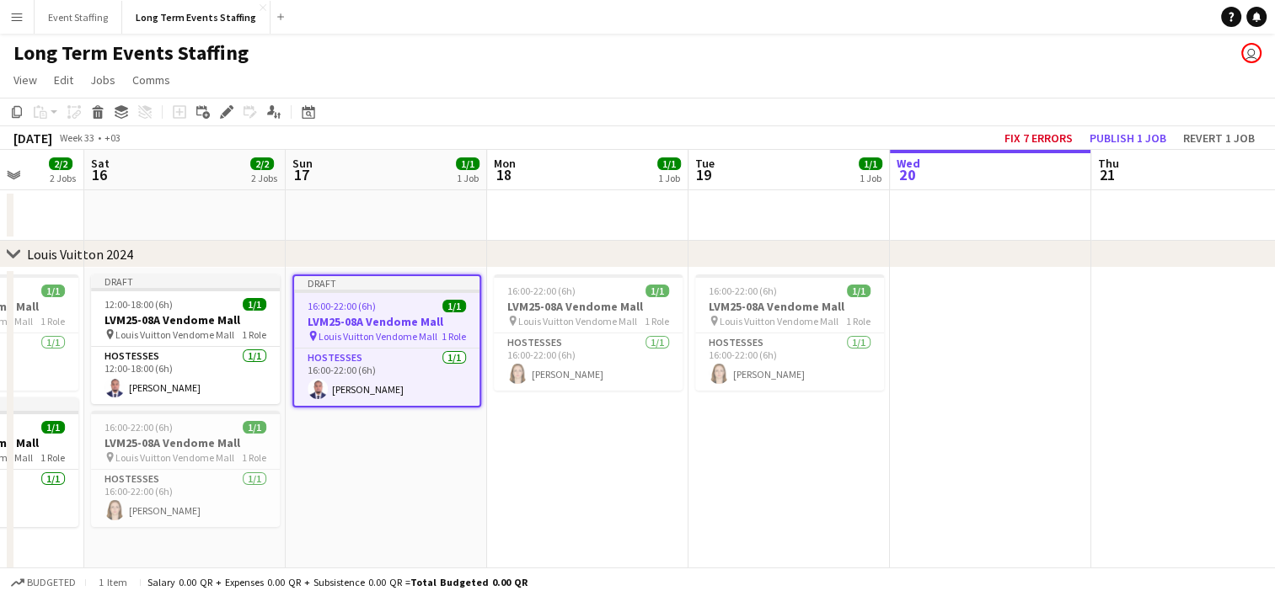
drag, startPoint x: 725, startPoint y: 472, endPoint x: 381, endPoint y: 377, distance: 356.4
click at [381, 377] on app-calendar-viewport "Tue 12 Wed 13 1/1 1 Job Thu 14 1/1 1 Job Fri 15 2/2 2 Jobs Sat 16 2/2 2 Jobs Su…" at bounding box center [637, 488] width 1275 height 676
click at [950, 326] on app-date-cell at bounding box center [990, 431] width 201 height 326
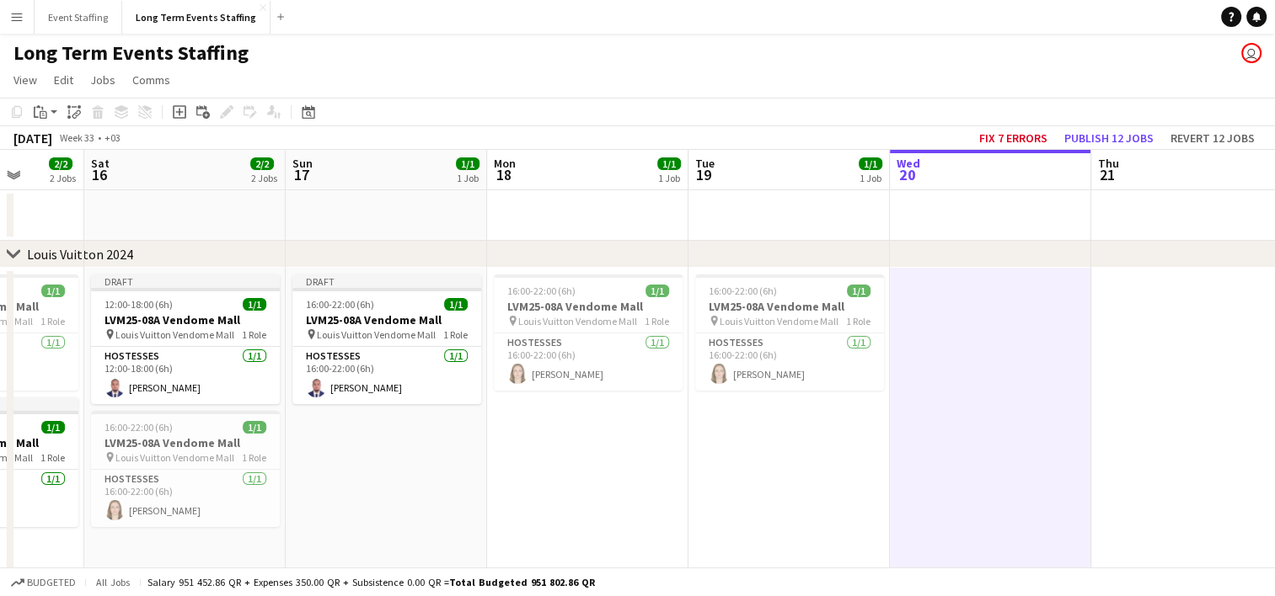
click at [1139, 310] on app-date-cell at bounding box center [1191, 431] width 201 height 326
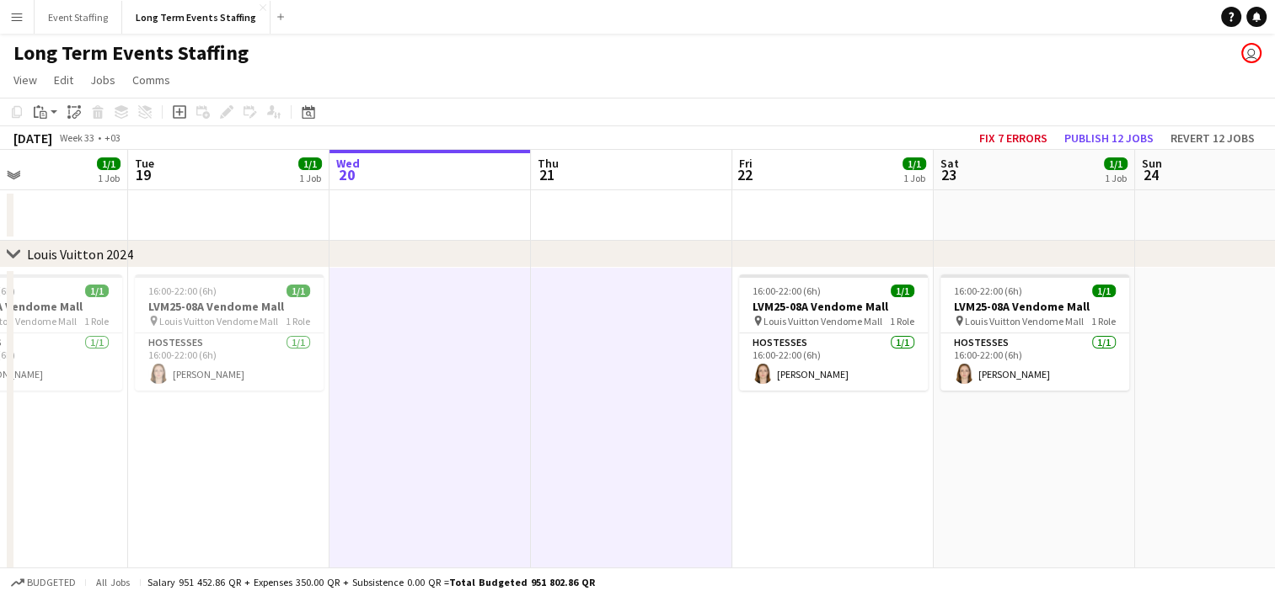
drag, startPoint x: 1143, startPoint y: 384, endPoint x: 576, endPoint y: 302, distance: 572.8
click at [576, 302] on app-calendar-viewport "Sat 16 2/2 2 Jobs Sun 17 1/1 1 Job Mon 18 1/1 1 Job Tue 19 1/1 1 Job Wed 20 Thu…" at bounding box center [637, 488] width 1275 height 676
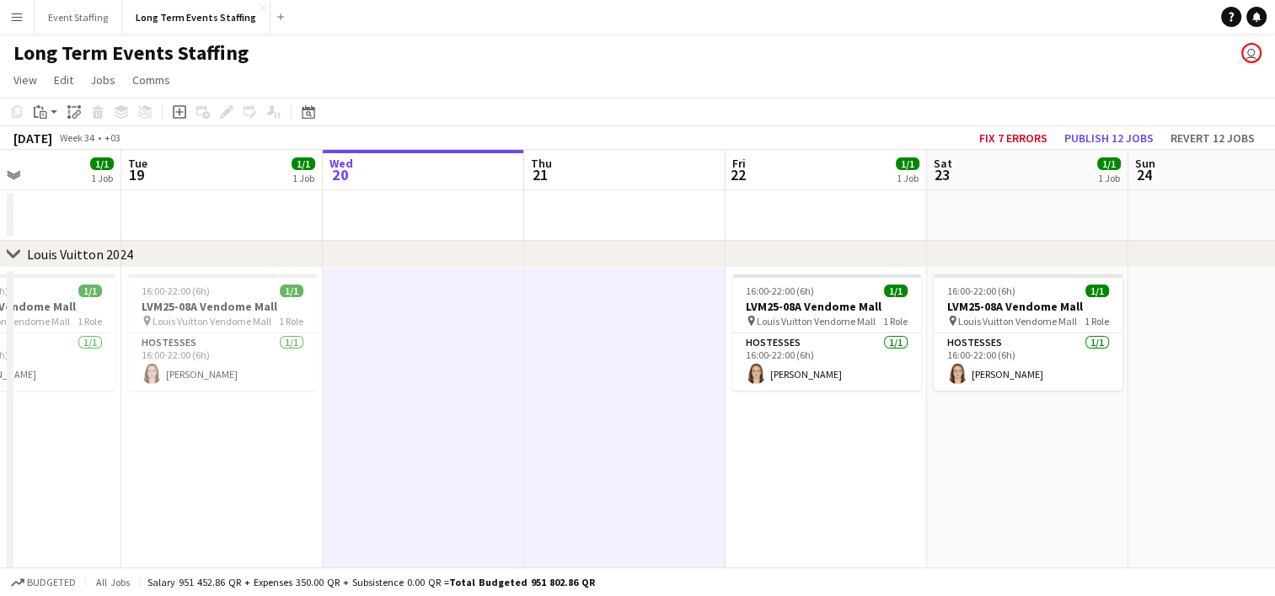
click at [791, 445] on app-date-cell "16:00-22:00 (6h) 1/1 LVM25-08A Vendome Mall pin Louis Vuitton Vendome Mall 1 Ro…" at bounding box center [825, 431] width 201 height 326
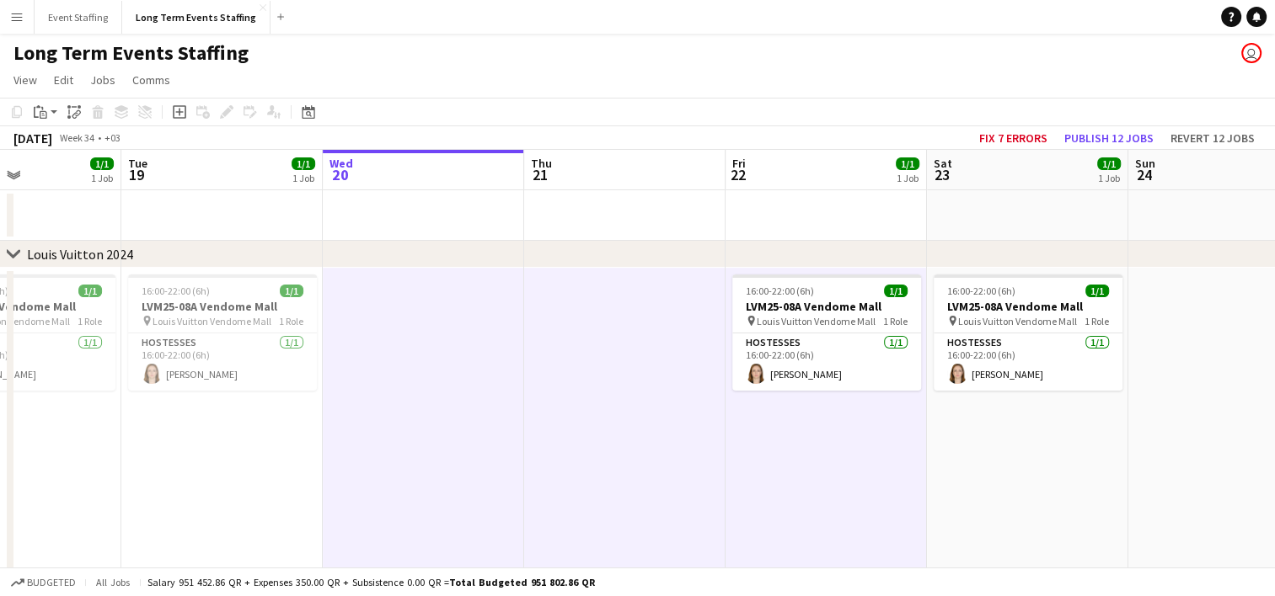
click at [1005, 454] on app-date-cell "16:00-22:00 (6h) 1/1 LVM25-08A Vendome Mall pin Louis Vuitton Vendome Mall 1 Ro…" at bounding box center [1027, 431] width 201 height 326
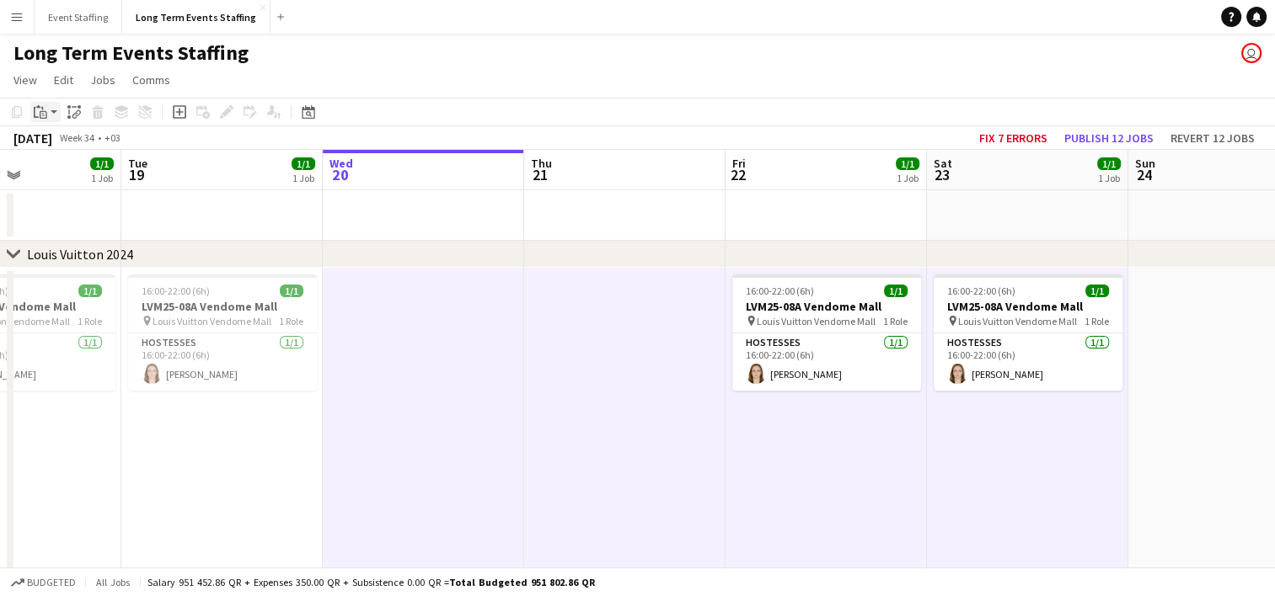
click at [39, 108] on icon "Paste" at bounding box center [40, 111] width 13 height 13
click at [59, 173] on link "Paste with crew Ctrl+Shift+V" at bounding box center [124, 172] width 158 height 15
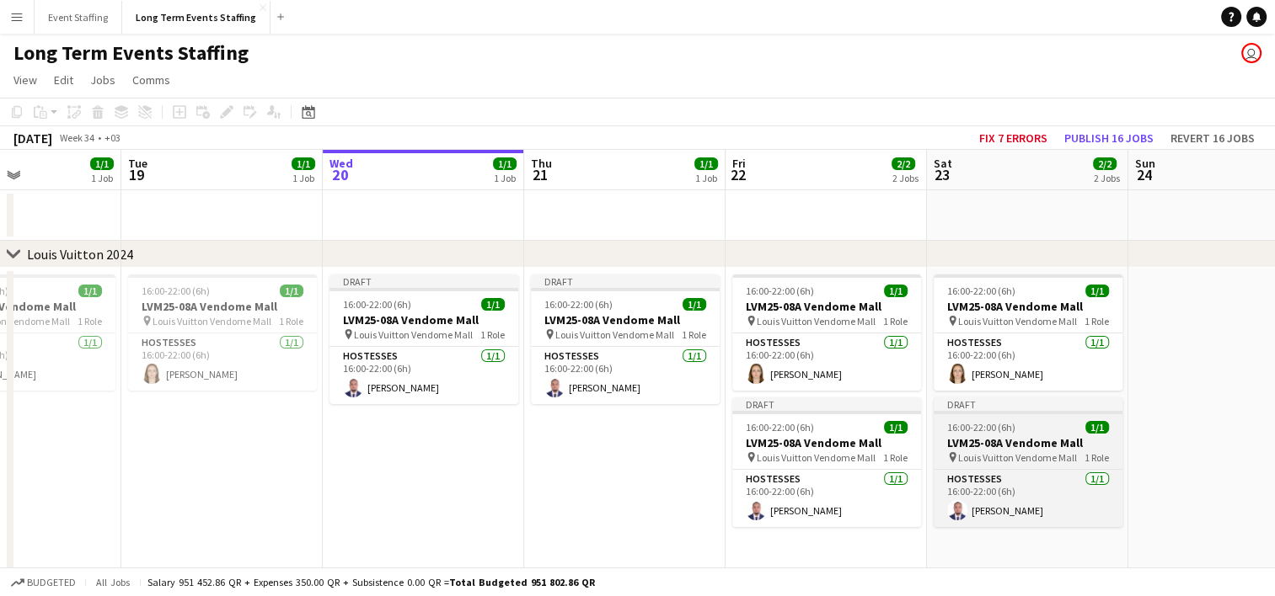
click at [1023, 432] on div "16:00-22:00 (6h) 1/1" at bounding box center [1027, 427] width 189 height 13
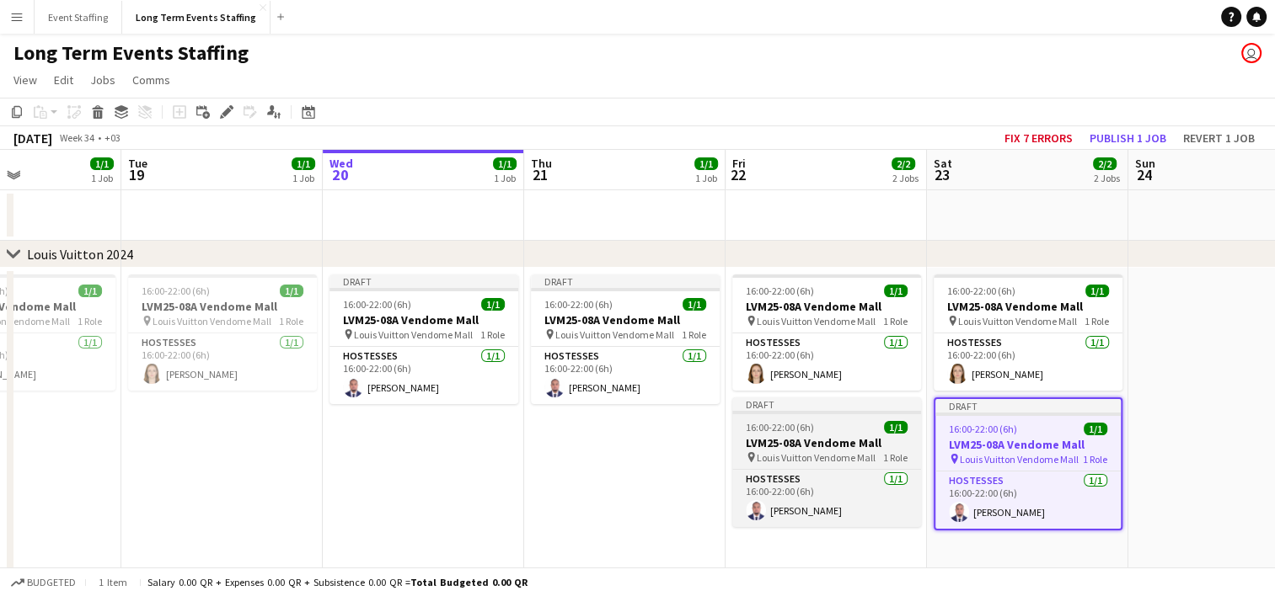
click at [866, 427] on div "16:00-22:00 (6h) 1/1" at bounding box center [826, 427] width 189 height 13
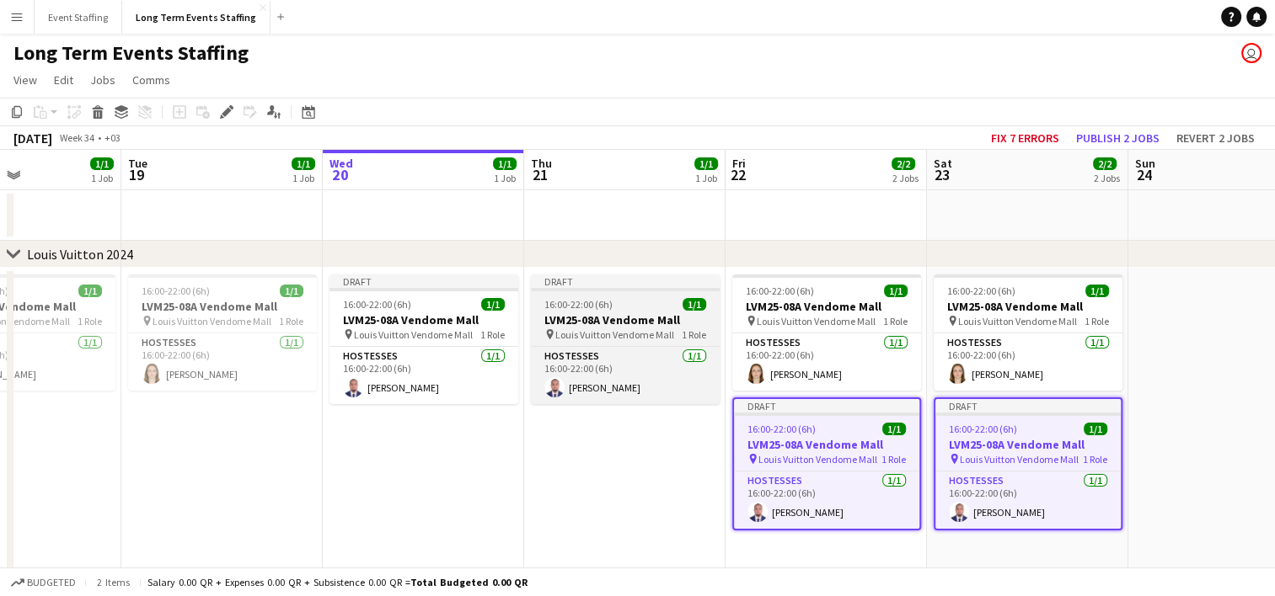
click at [642, 296] on app-job-card "Draft 16:00-22:00 (6h) 1/1 LVM25-08A Vendome Mall pin Louis Vuitton Vendome Mal…" at bounding box center [625, 340] width 189 height 130
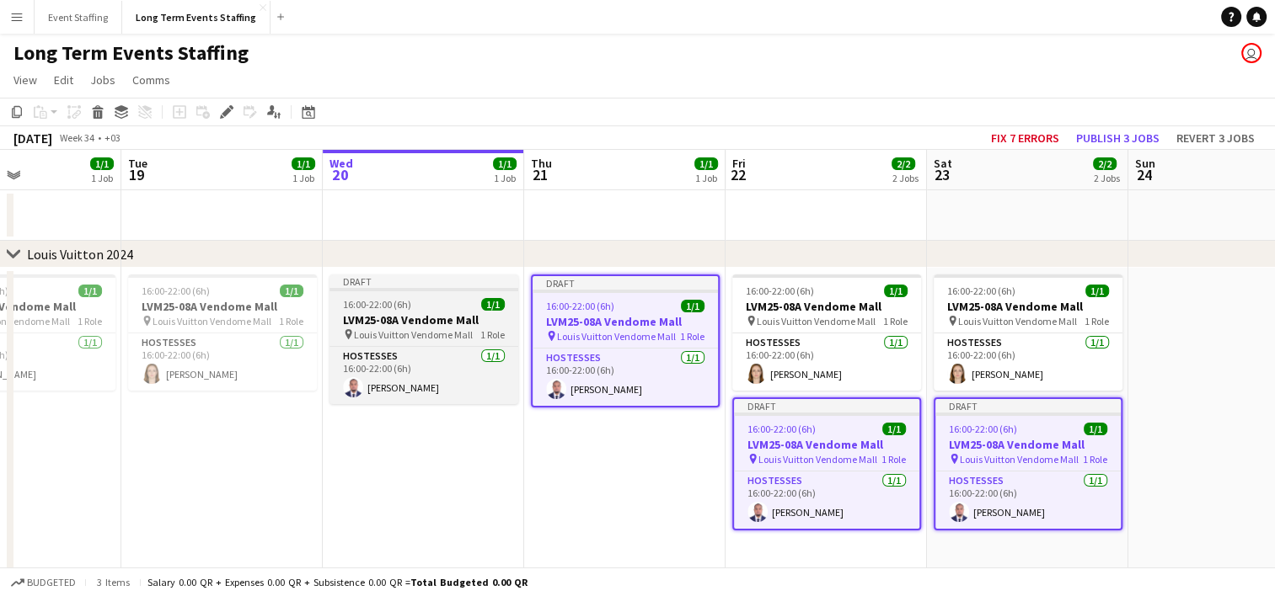
click at [393, 290] on div at bounding box center [423, 289] width 189 height 3
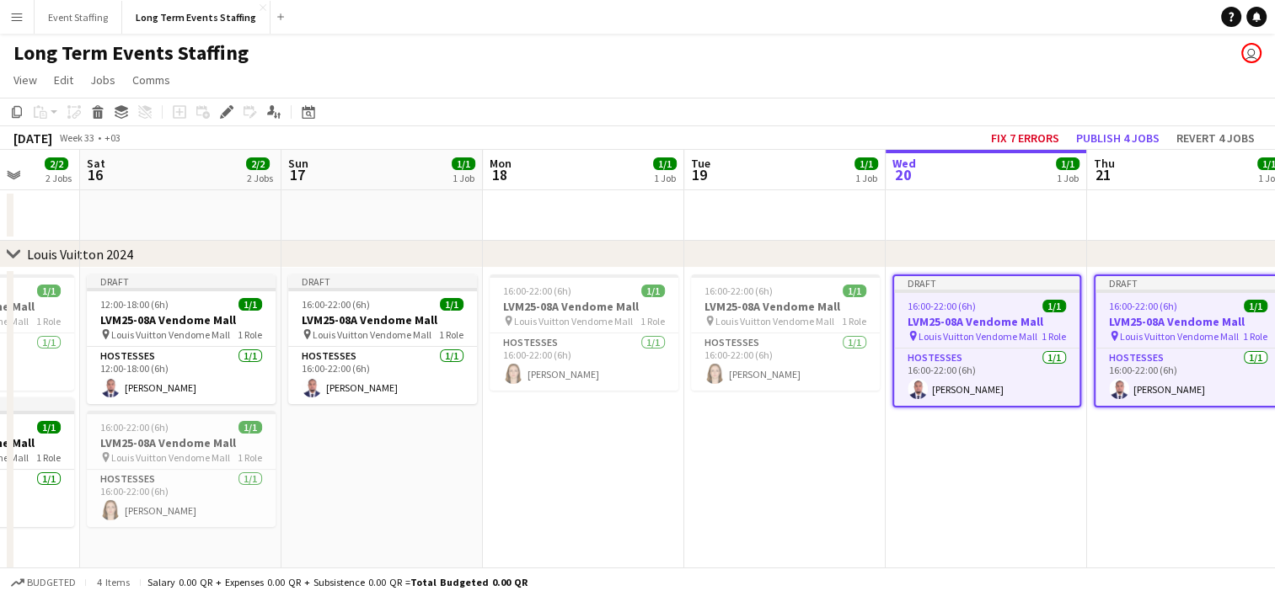
scroll to position [0, 519]
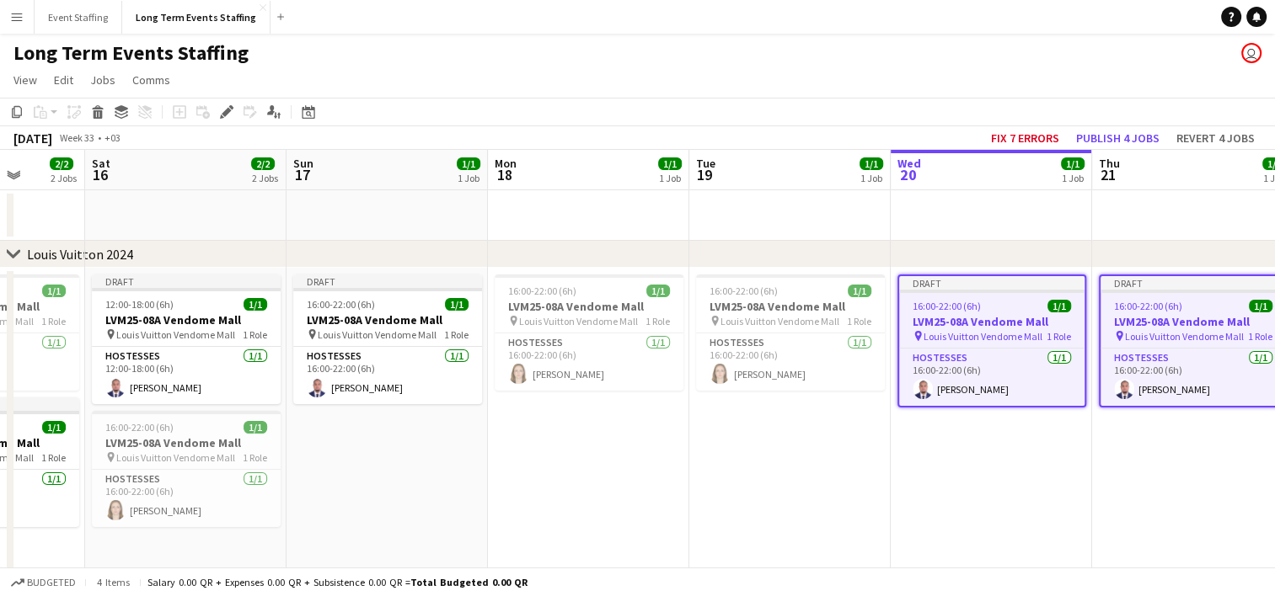
drag, startPoint x: 233, startPoint y: 454, endPoint x: 800, endPoint y: 463, distance: 567.9
click at [800, 463] on app-calendar-viewport "Wed 13 1/1 1 Job Thu 14 1/1 1 Job Fri 15 2/2 2 Jobs Sat 16 2/2 2 Jobs Sun 17 1/…" at bounding box center [637, 488] width 1275 height 676
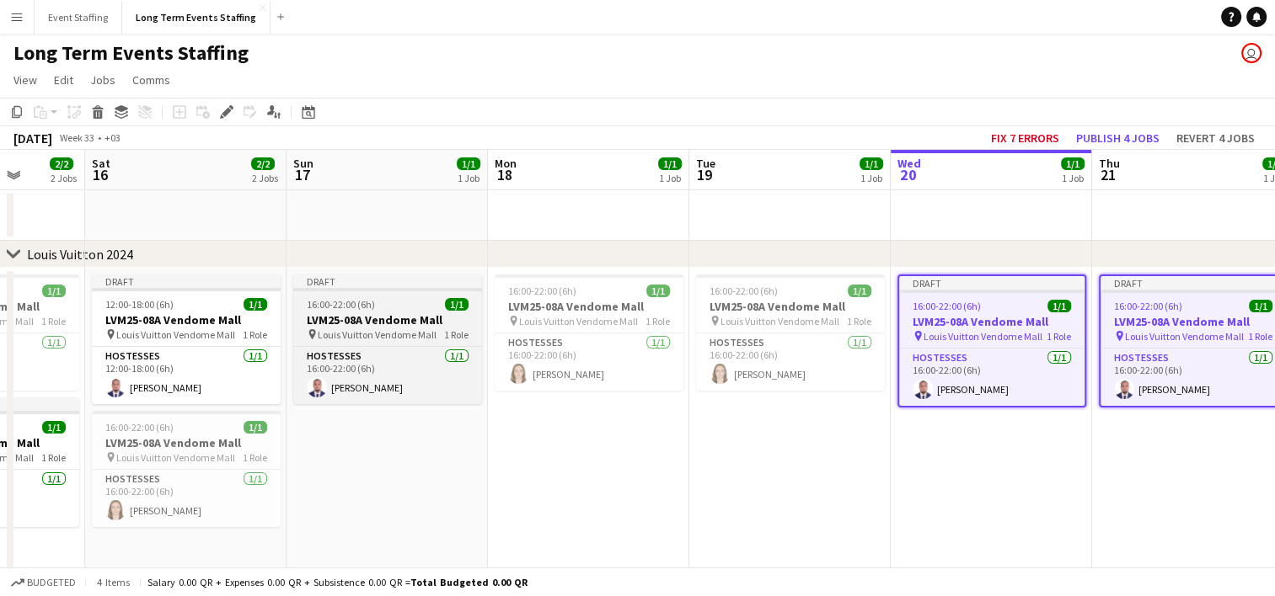
click at [337, 307] on span "16:00-22:00 (6h)" at bounding box center [341, 304] width 68 height 13
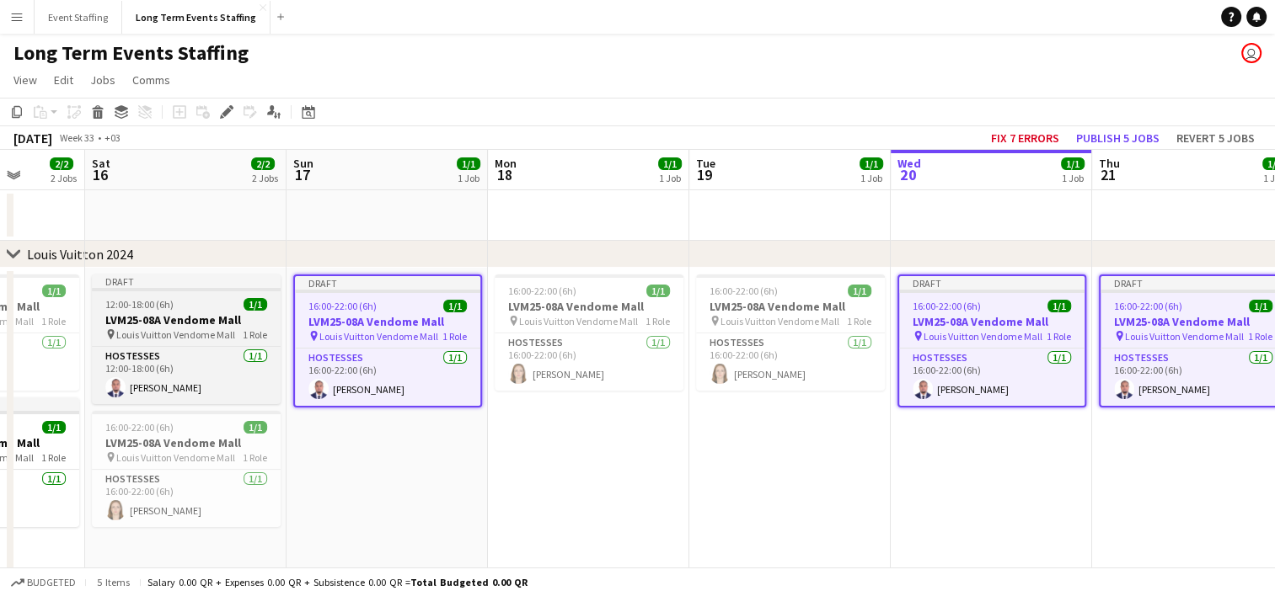
click at [162, 297] on app-job-card "Draft 12:00-18:00 (6h) 1/1 LVM25-08A Vendome Mall pin Louis Vuitton Vendome Mal…" at bounding box center [186, 340] width 189 height 130
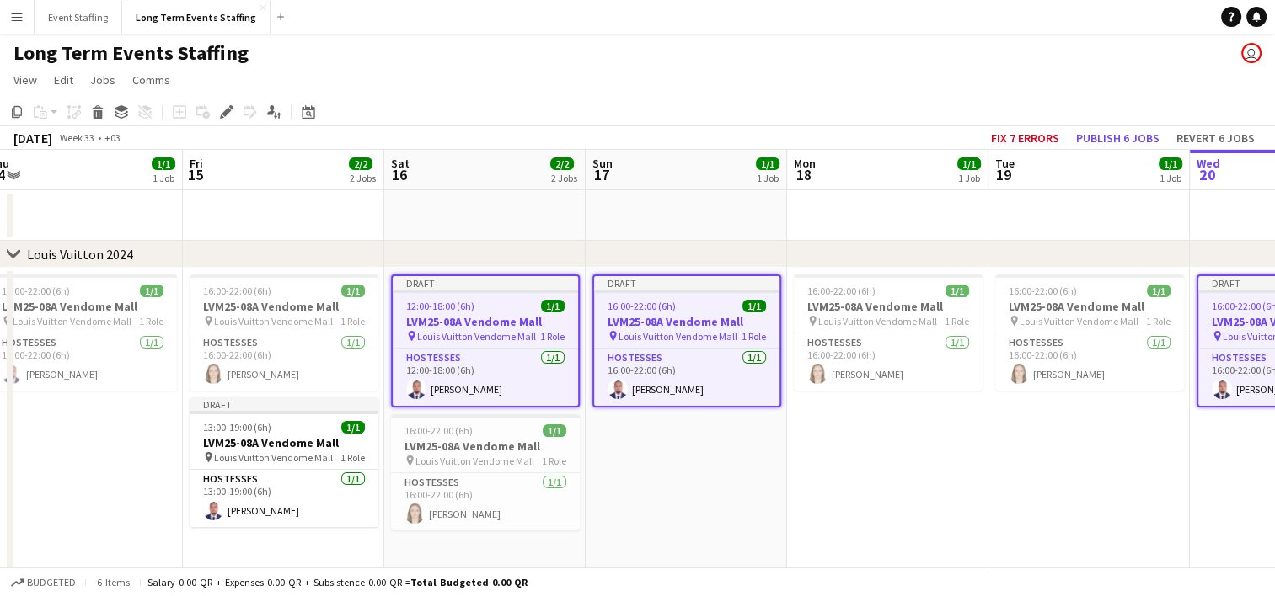
drag, startPoint x: 351, startPoint y: 502, endPoint x: 652, endPoint y: 406, distance: 315.7
click at [652, 406] on app-calendar-viewport "Tue 12 Wed 13 1/1 1 Job Thu 14 1/1 1 Job Fri 15 2/2 2 Jobs Sat 16 2/2 2 Jobs Su…" at bounding box center [637, 488] width 1275 height 676
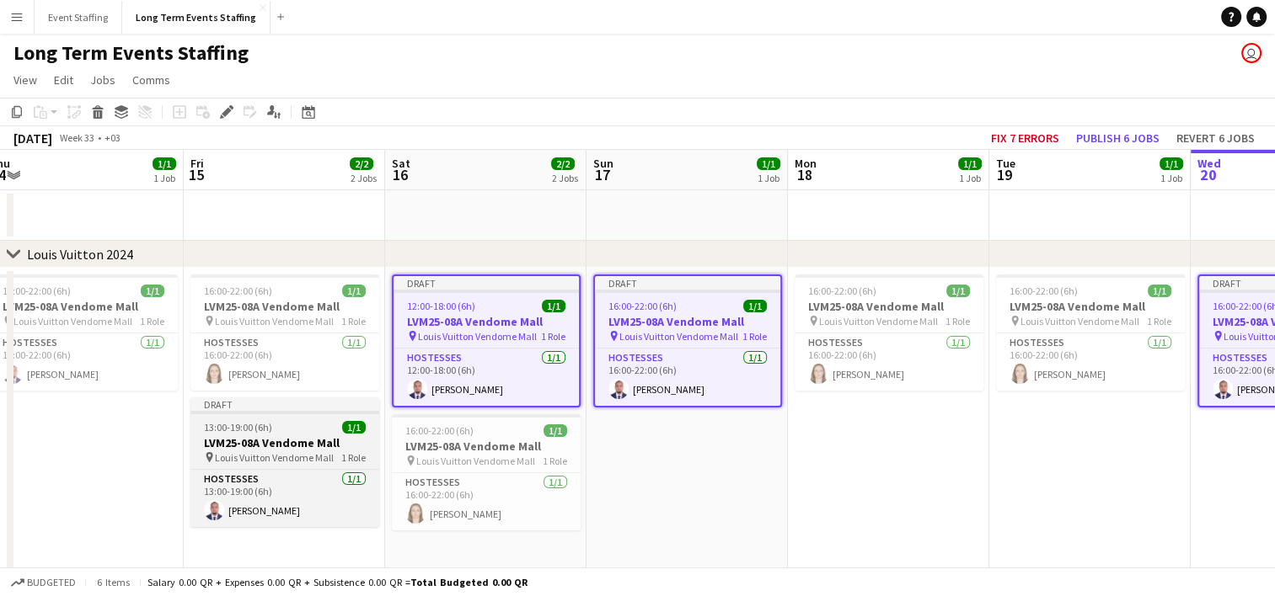
click at [238, 441] on h3 "LVM25-08A Vendome Mall" at bounding box center [284, 443] width 189 height 15
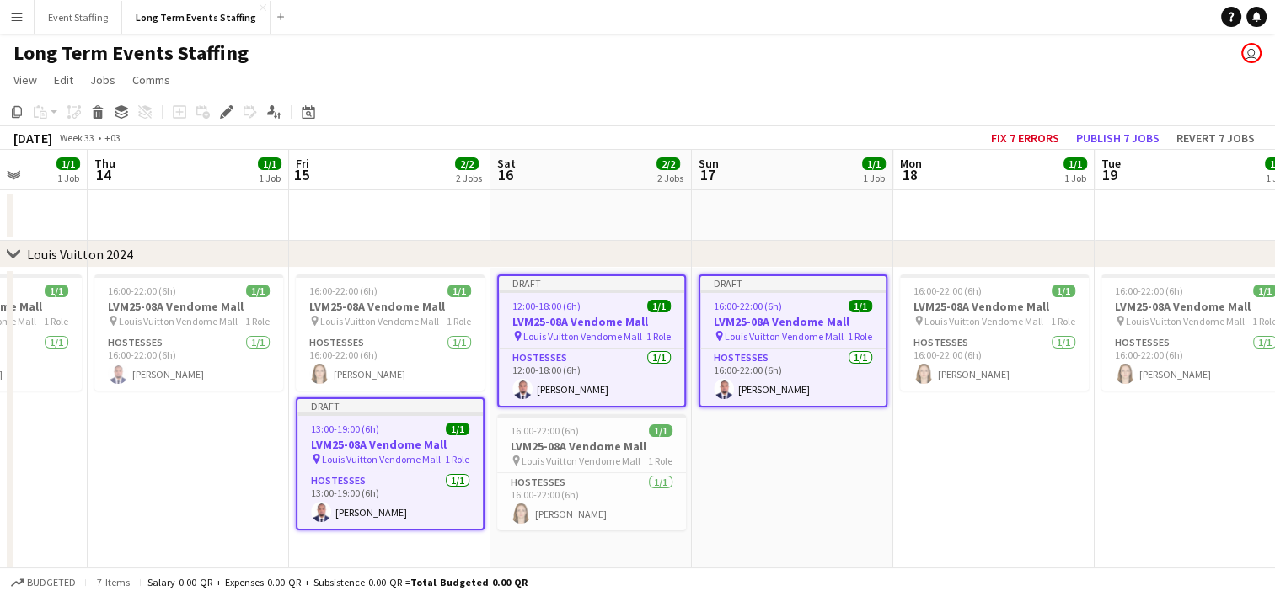
drag, startPoint x: 77, startPoint y: 457, endPoint x: 184, endPoint y: 453, distance: 107.1
click at [184, 453] on app-calendar-viewport "Mon 11 Tue 12 Wed 13 1/1 1 Job Thu 14 1/1 1 Job Fri 15 2/2 2 Jobs Sat 16 2/2 2 …" at bounding box center [637, 488] width 1275 height 676
click at [1115, 138] on button "Publish 7 jobs" at bounding box center [1117, 138] width 97 height 22
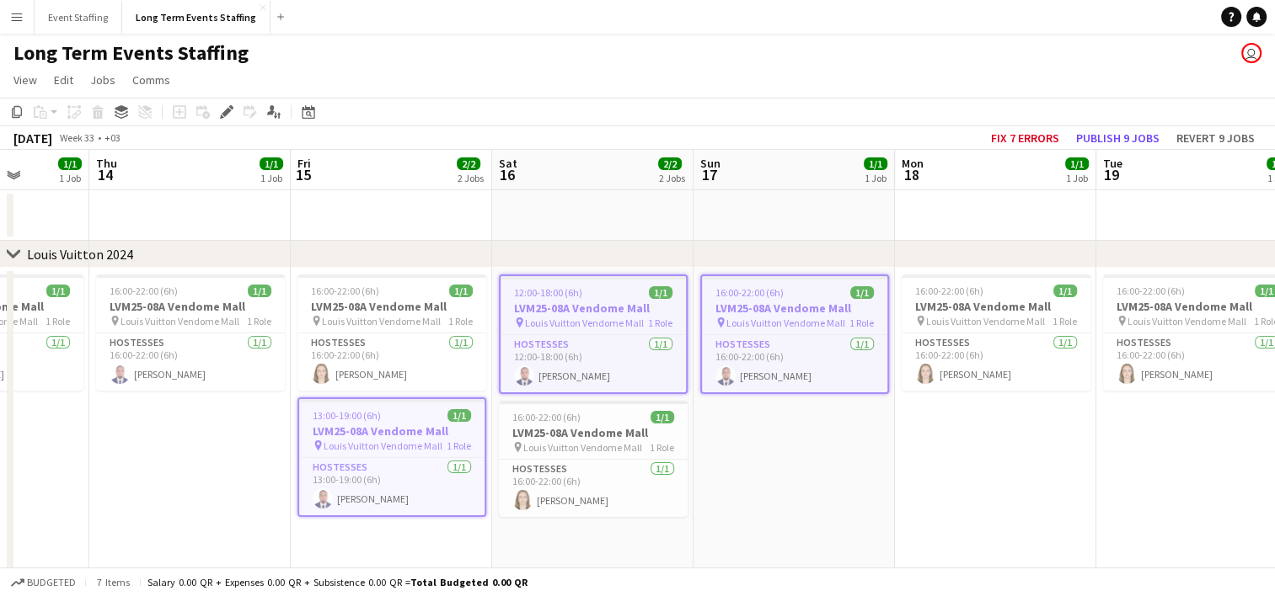
click at [947, 439] on app-date-cell "16:00-22:00 (6h) 1/1 LVM25-08A Vendome Mall pin Louis Vuitton Vendome Mall 1 Ro…" at bounding box center [995, 431] width 201 height 326
